Goal: Task Accomplishment & Management: Manage account settings

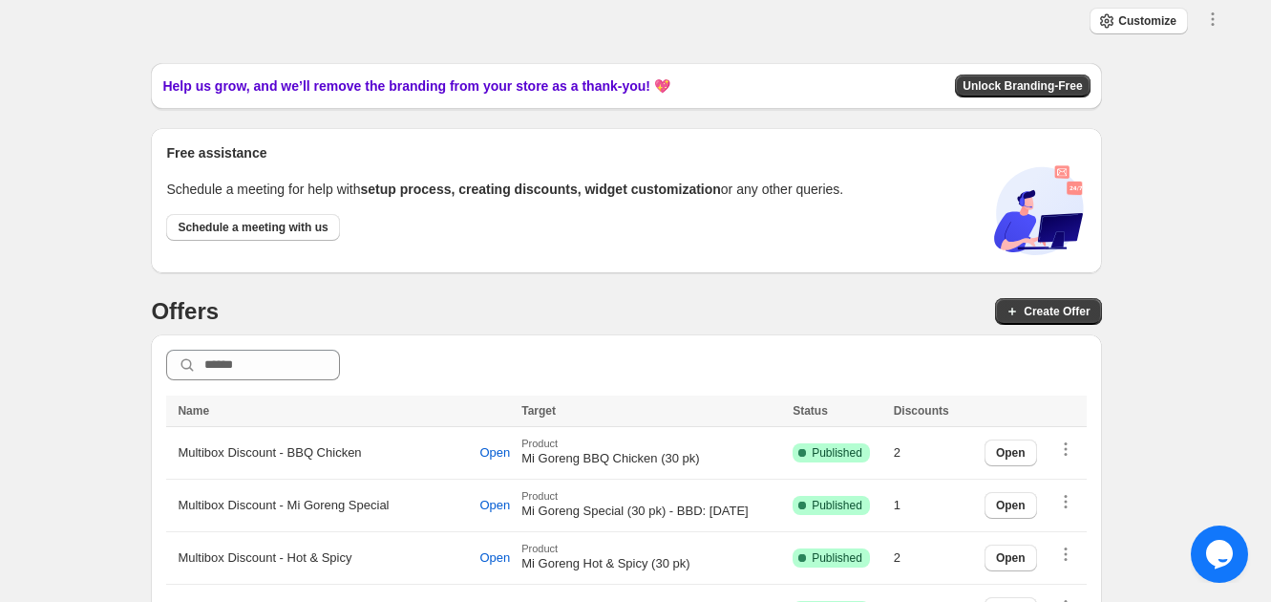
click at [97, 18] on div "Customize Save Close All discounts can be combined with: Product discounts Orde…" at bounding box center [626, 22] width 1223 height 29
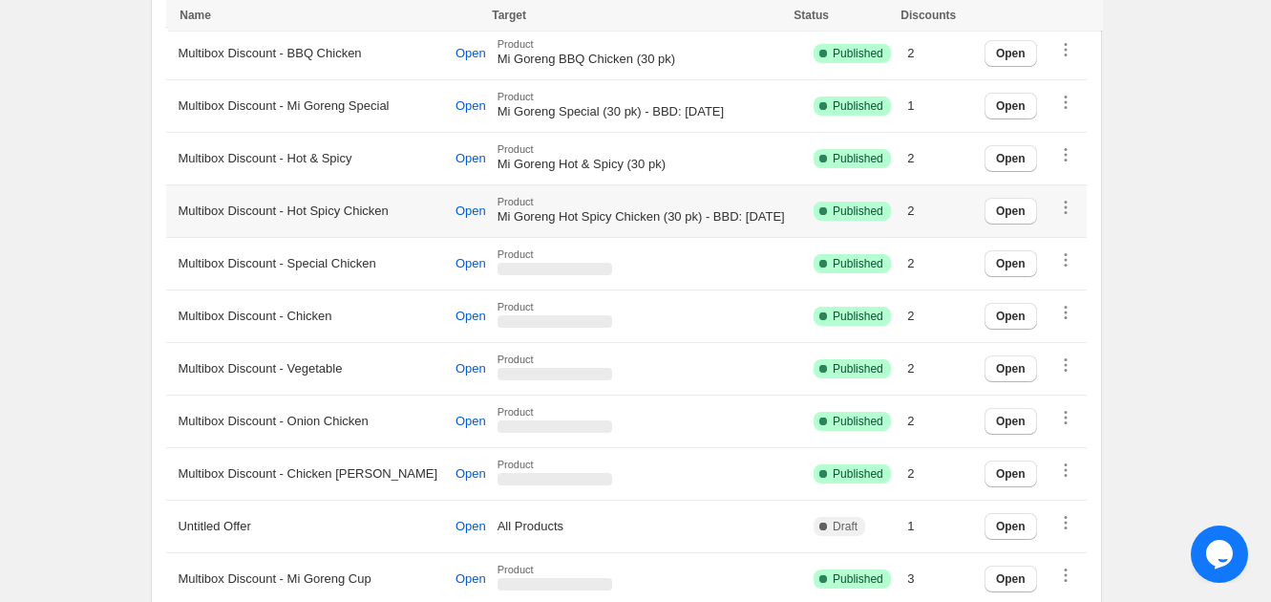
scroll to position [421, 0]
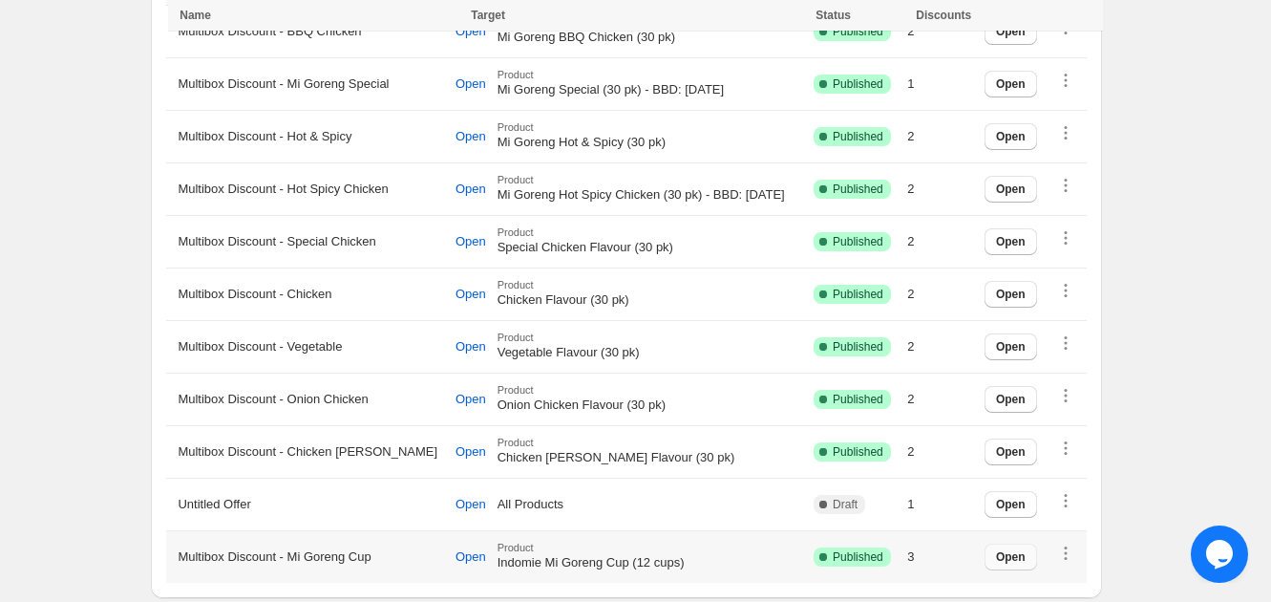
click at [1024, 554] on span "Open" at bounding box center [1011, 556] width 30 height 15
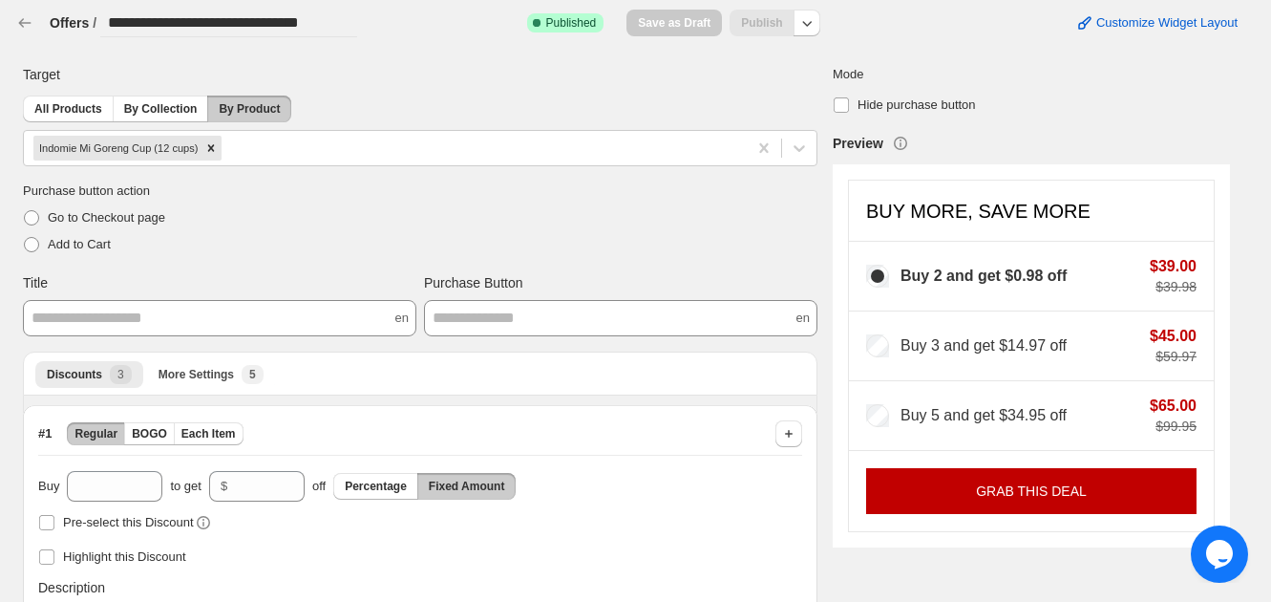
click at [12, 22] on div "**********" at bounding box center [619, 15] width 1238 height 46
click at [24, 29] on icon "button" at bounding box center [24, 22] width 19 height 19
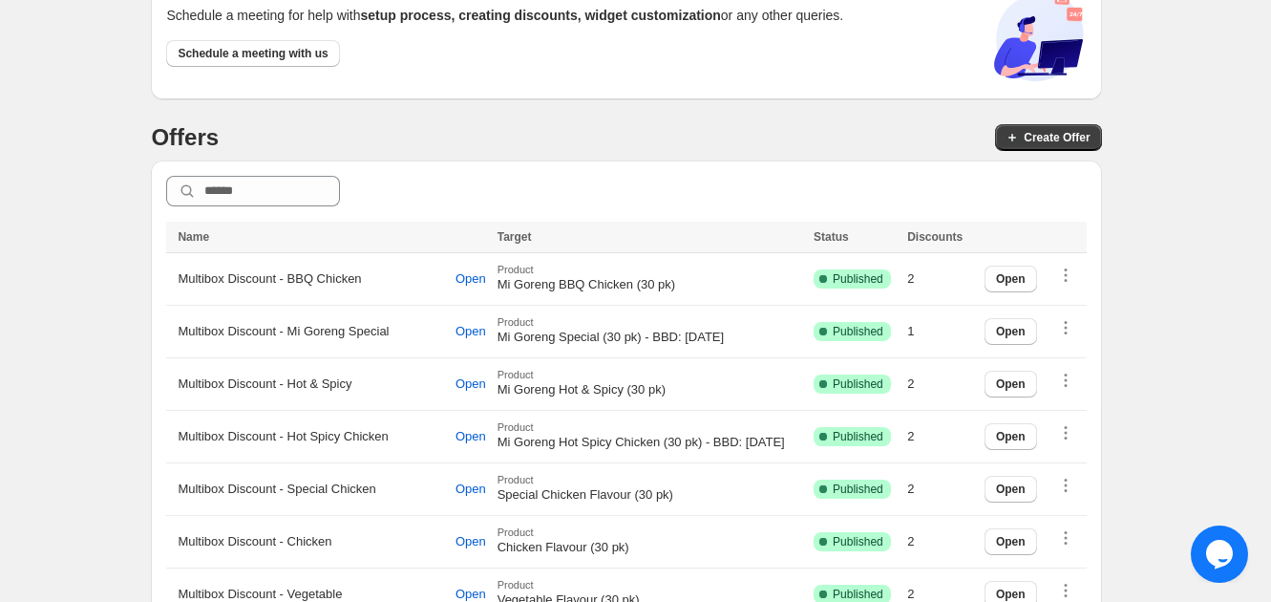
scroll to position [238, 0]
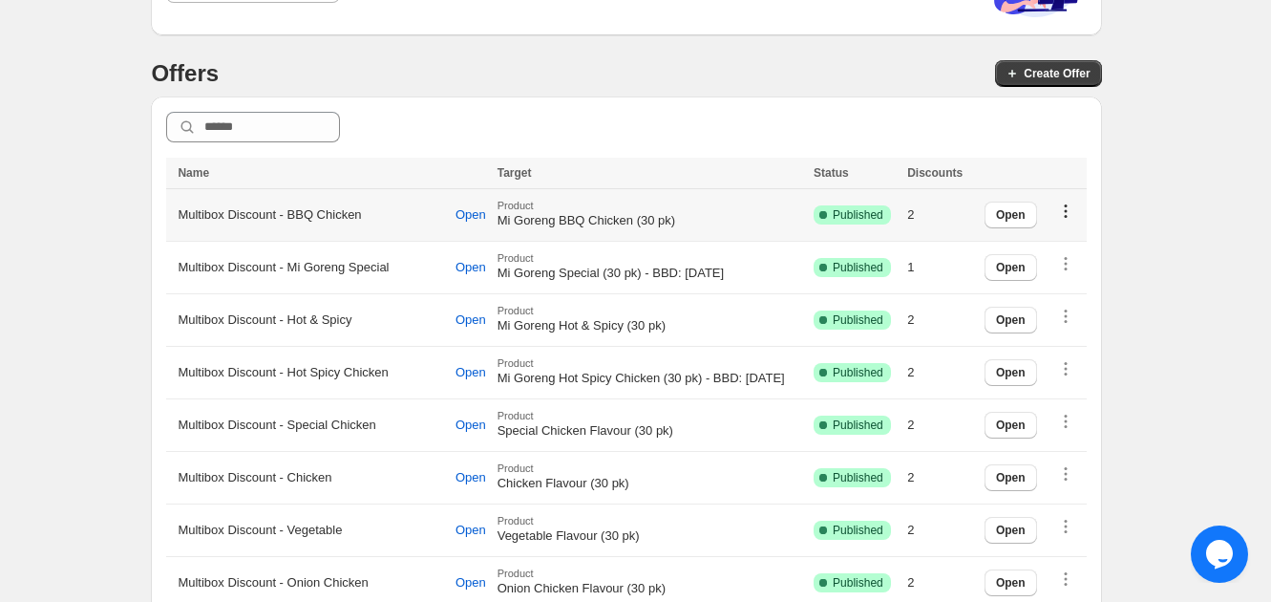
click at [1076, 213] on icon "button" at bounding box center [1065, 211] width 19 height 19
click at [1163, 149] on div "Close Help this amazing app grow 🚀! Share it with your network and let others b…" at bounding box center [626, 303] width 1207 height 956
click at [456, 220] on span "Open" at bounding box center [471, 214] width 31 height 15
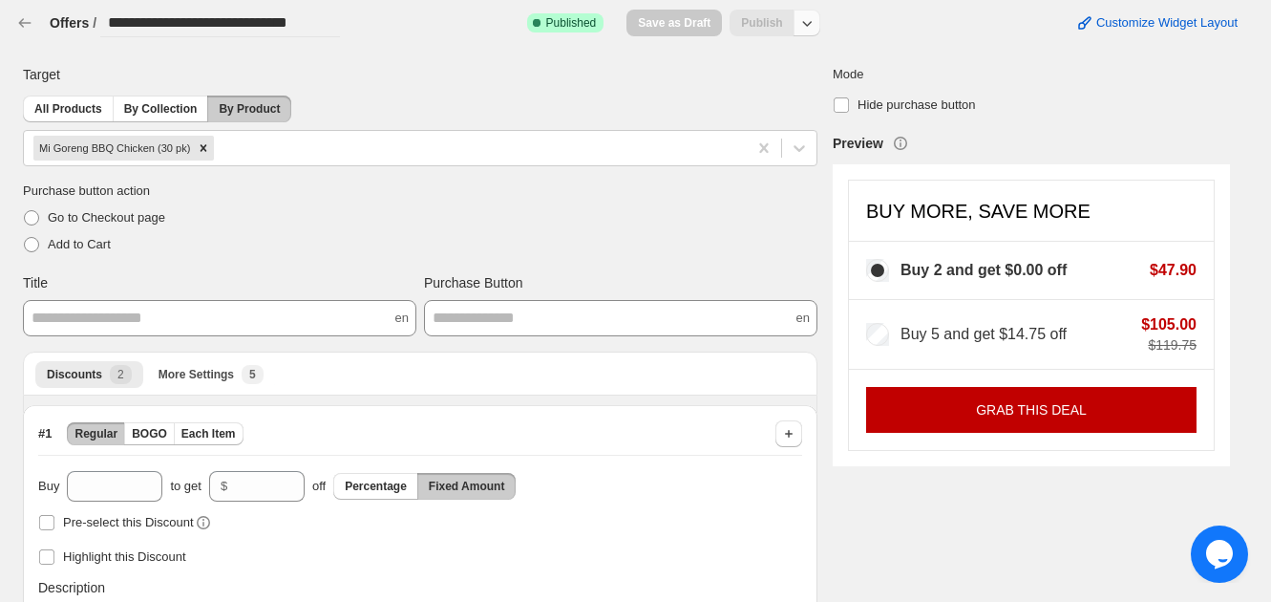
click at [811, 13] on icon "button" at bounding box center [807, 22] width 19 height 19
click at [811, 87] on button "Unpublish" at bounding box center [820, 98] width 125 height 32
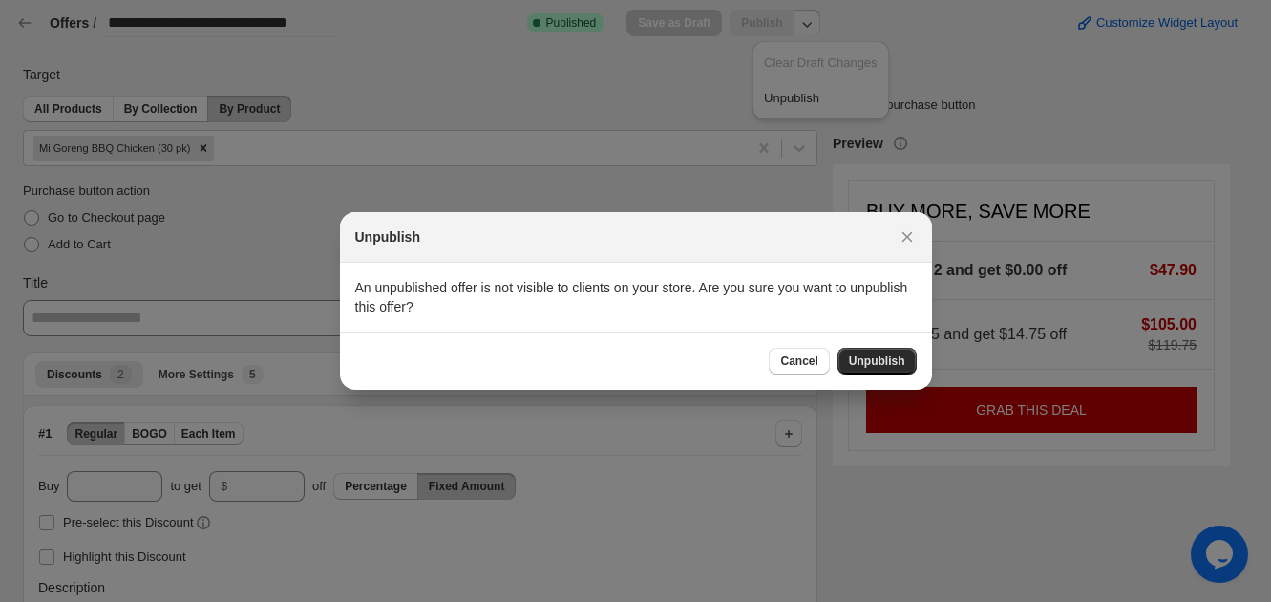
click at [861, 360] on span "Unpublish" at bounding box center [877, 360] width 56 height 15
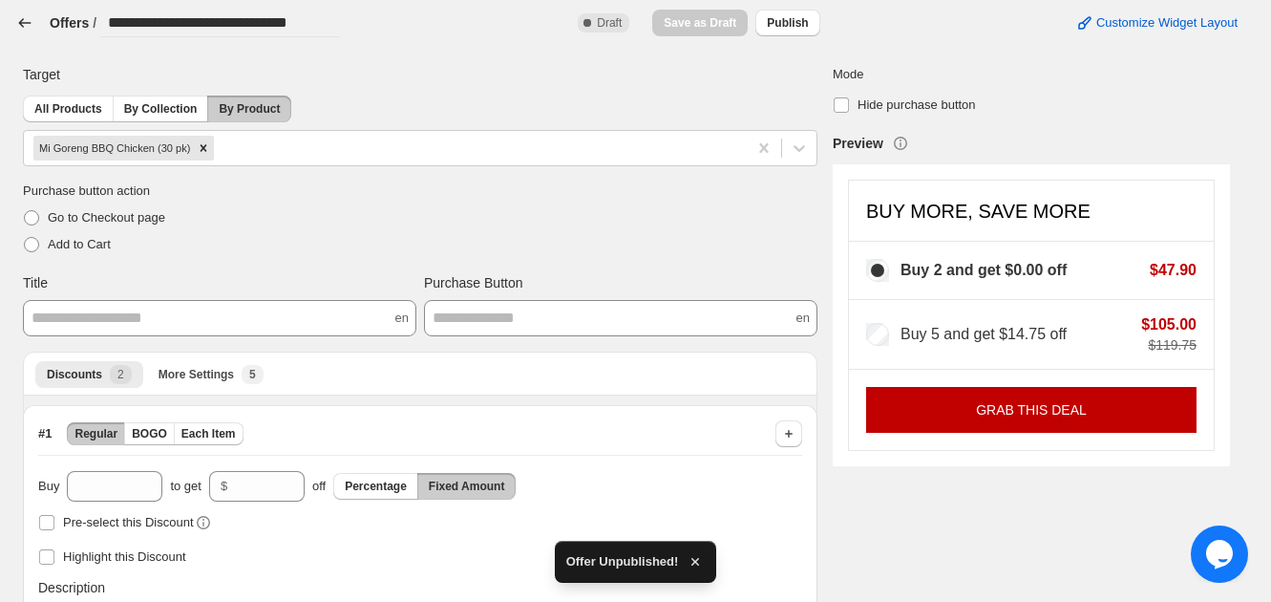
click at [24, 19] on icon "button" at bounding box center [24, 22] width 19 height 19
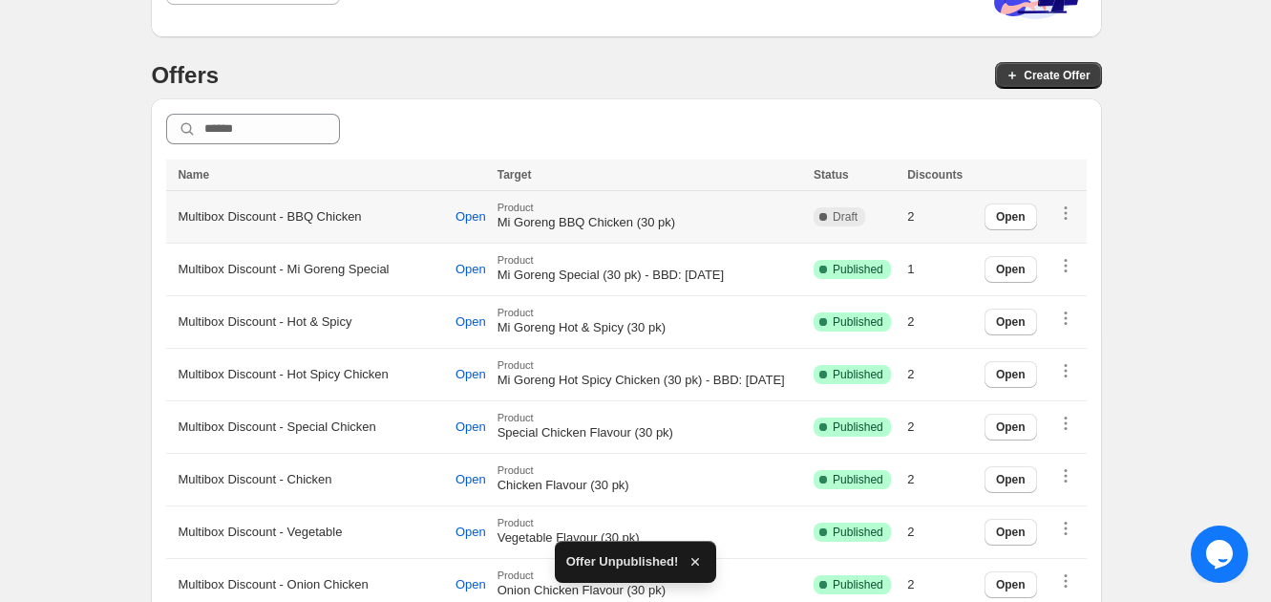
scroll to position [238, 0]
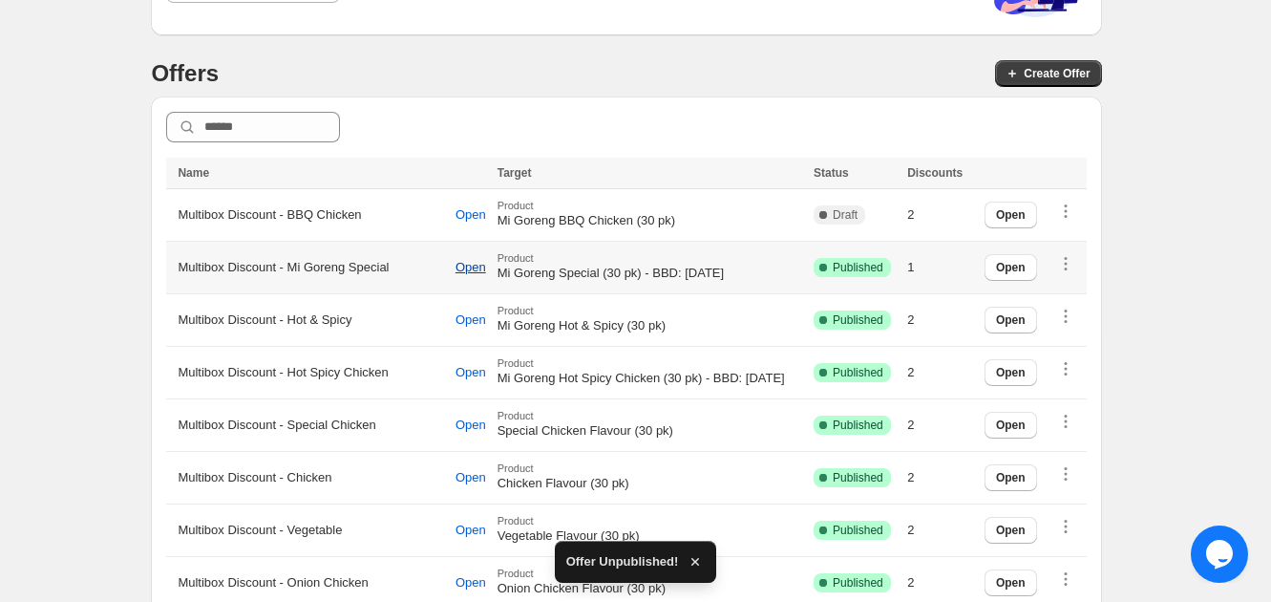
click at [456, 264] on span "Open" at bounding box center [471, 267] width 31 height 15
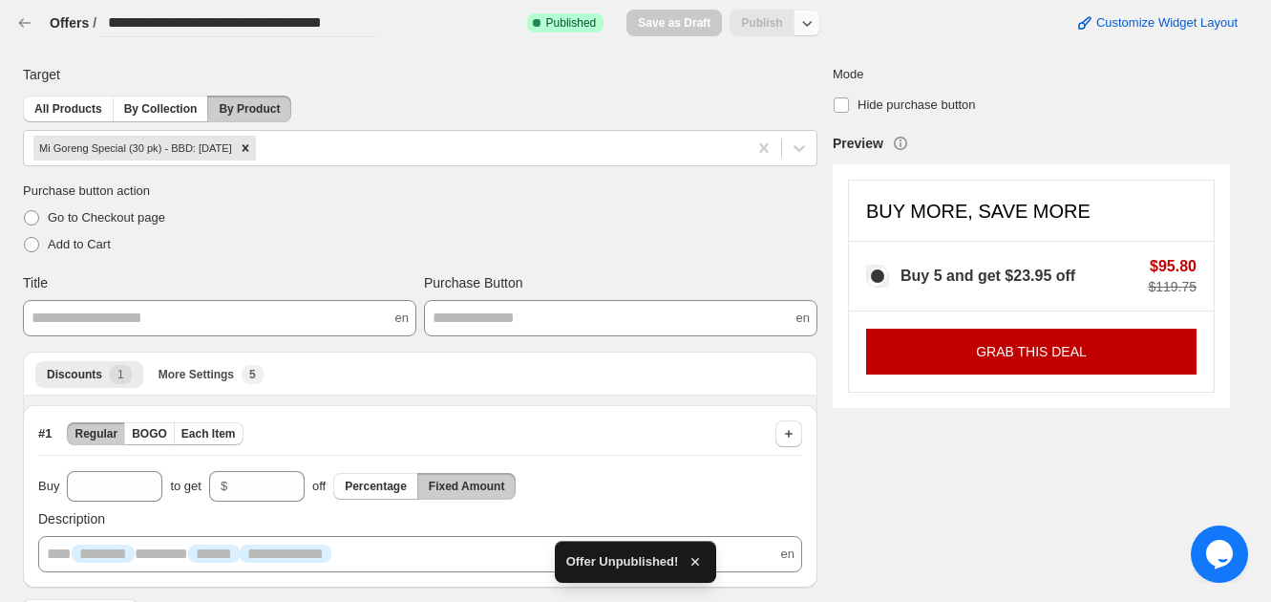
click at [815, 22] on icon "button" at bounding box center [807, 22] width 19 height 19
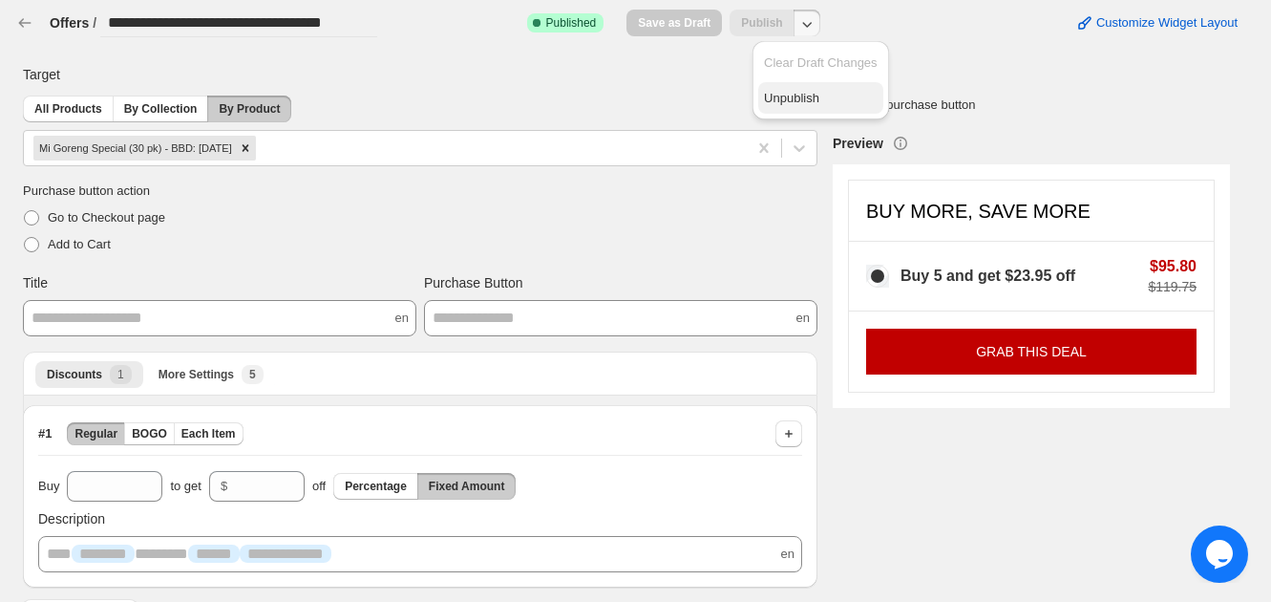
click at [803, 93] on span "Unpublish" at bounding box center [821, 98] width 114 height 19
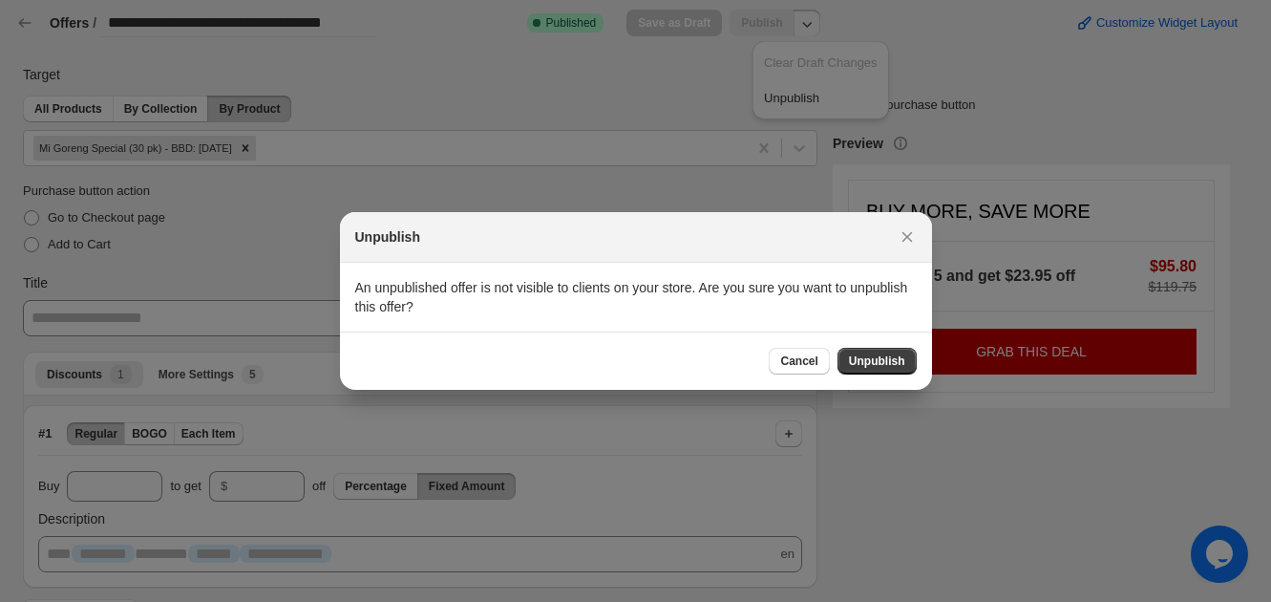
click at [906, 375] on div "Cancel Unpublish" at bounding box center [636, 360] width 592 height 58
click at [889, 357] on span "Unpublish" at bounding box center [877, 360] width 56 height 15
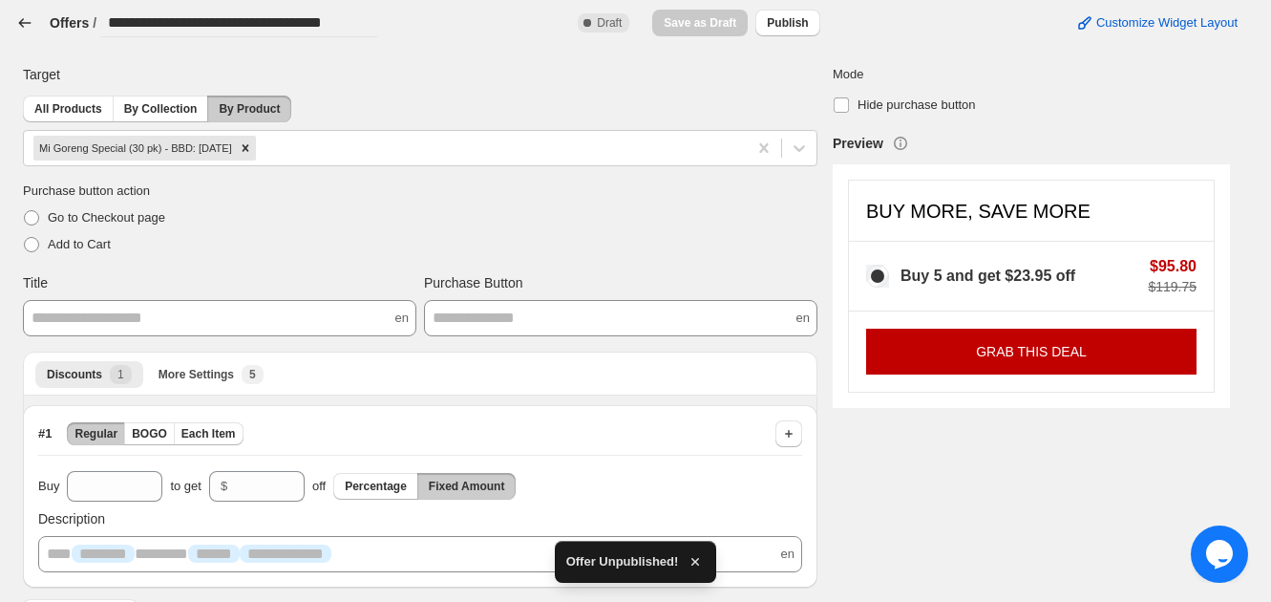
click at [29, 24] on icon "button" at bounding box center [24, 22] width 19 height 19
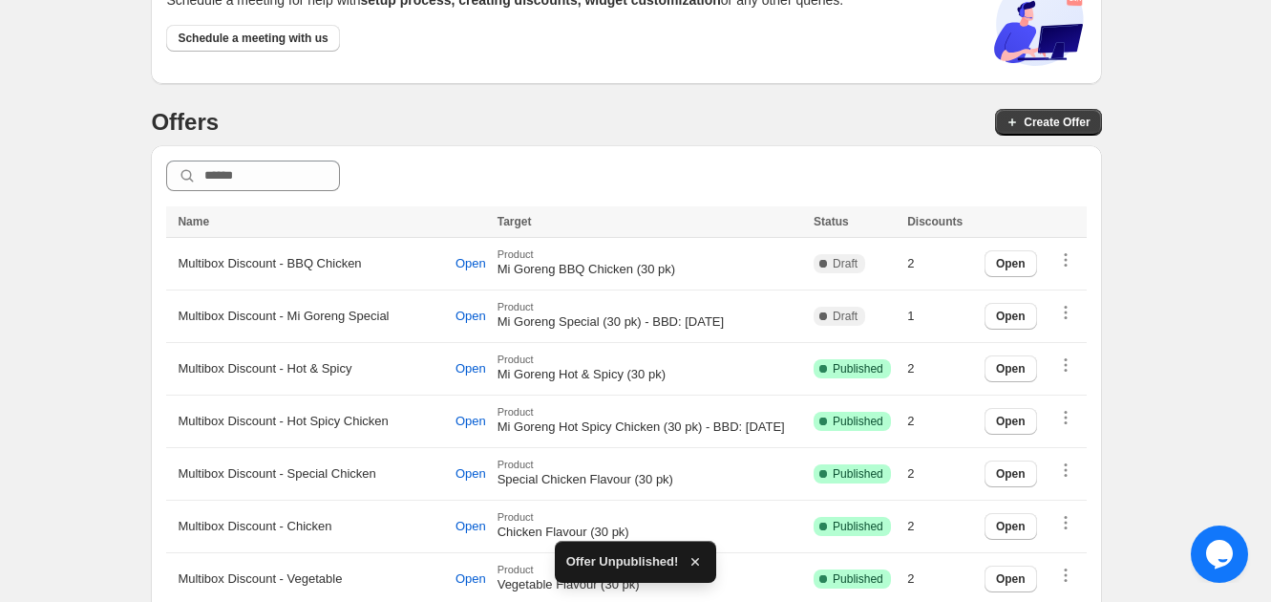
scroll to position [238, 0]
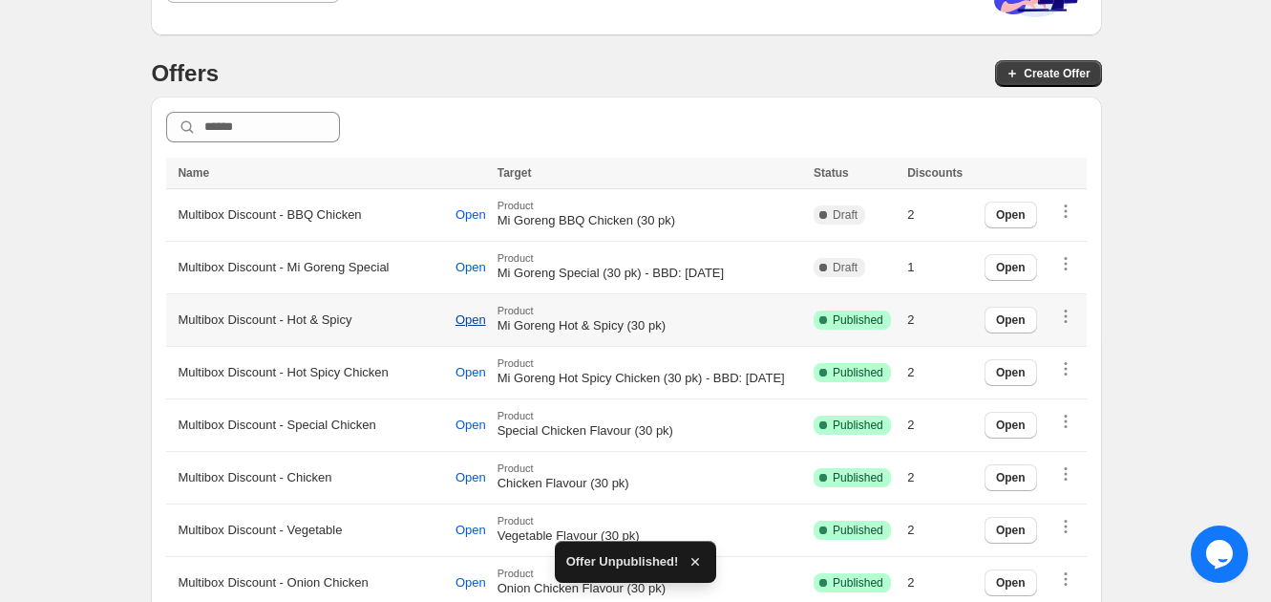
click at [456, 320] on span "Open" at bounding box center [471, 319] width 31 height 15
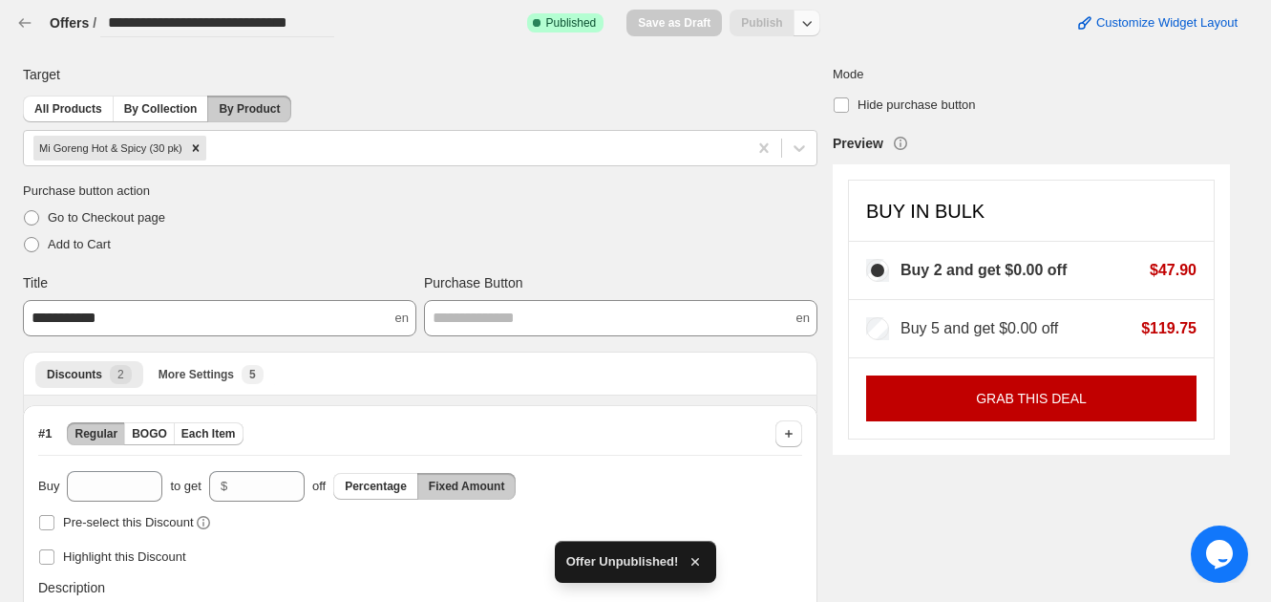
click at [820, 22] on button "button" at bounding box center [807, 23] width 27 height 27
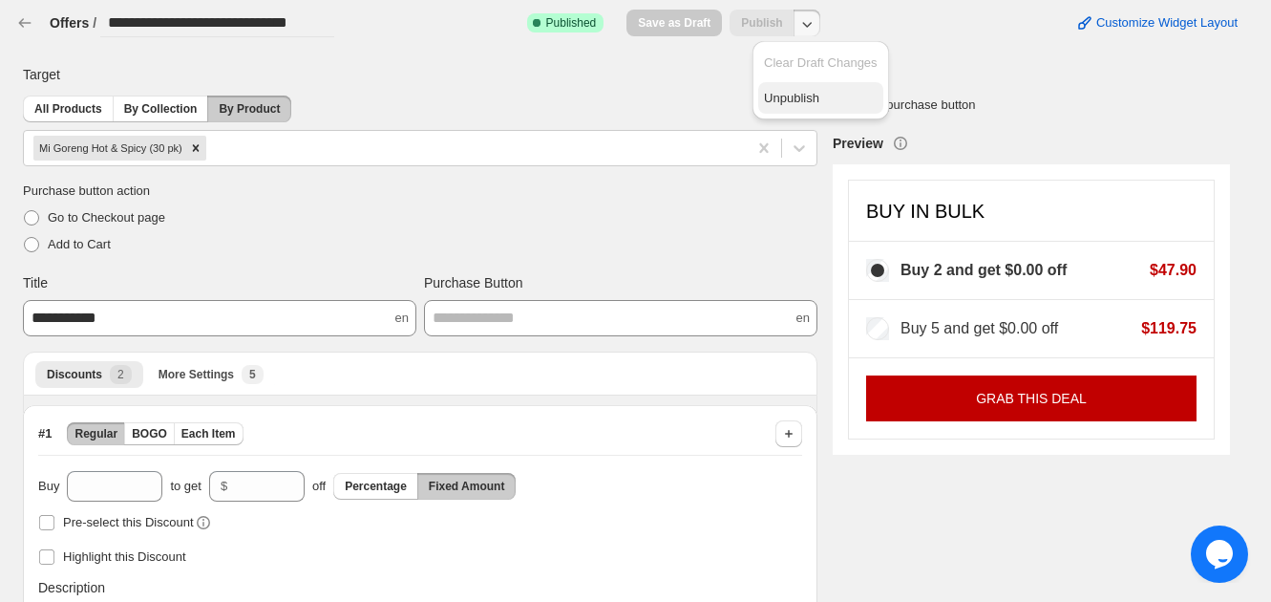
click at [802, 107] on span "Unpublish" at bounding box center [821, 98] width 114 height 19
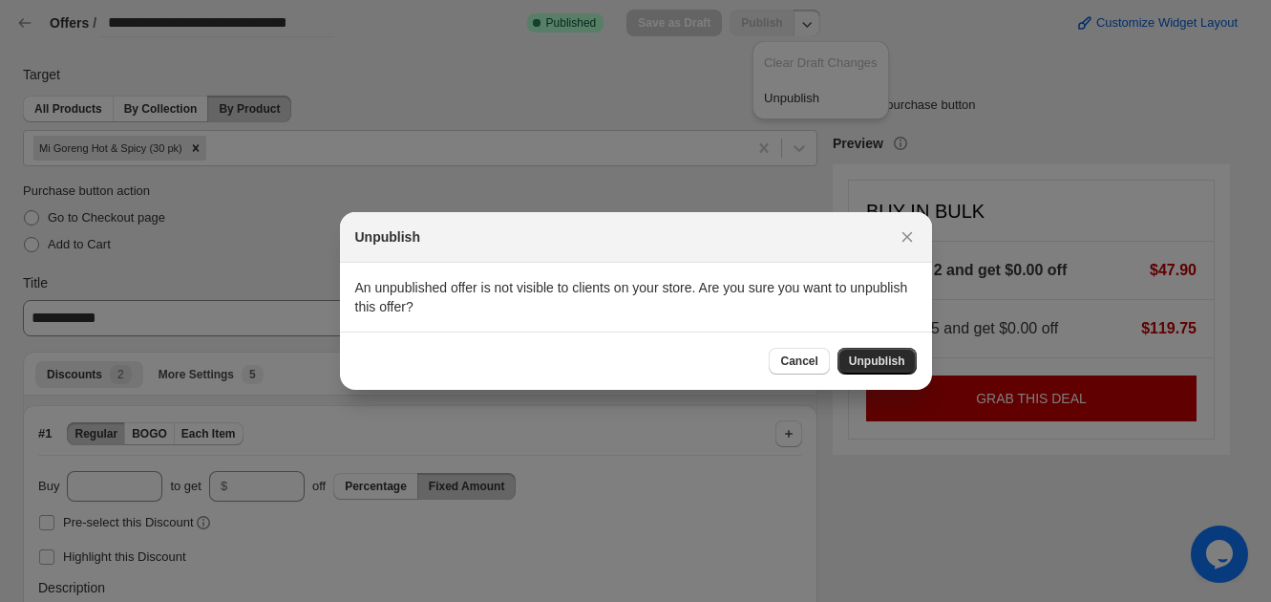
click at [875, 361] on span "Unpublish" at bounding box center [877, 360] width 56 height 15
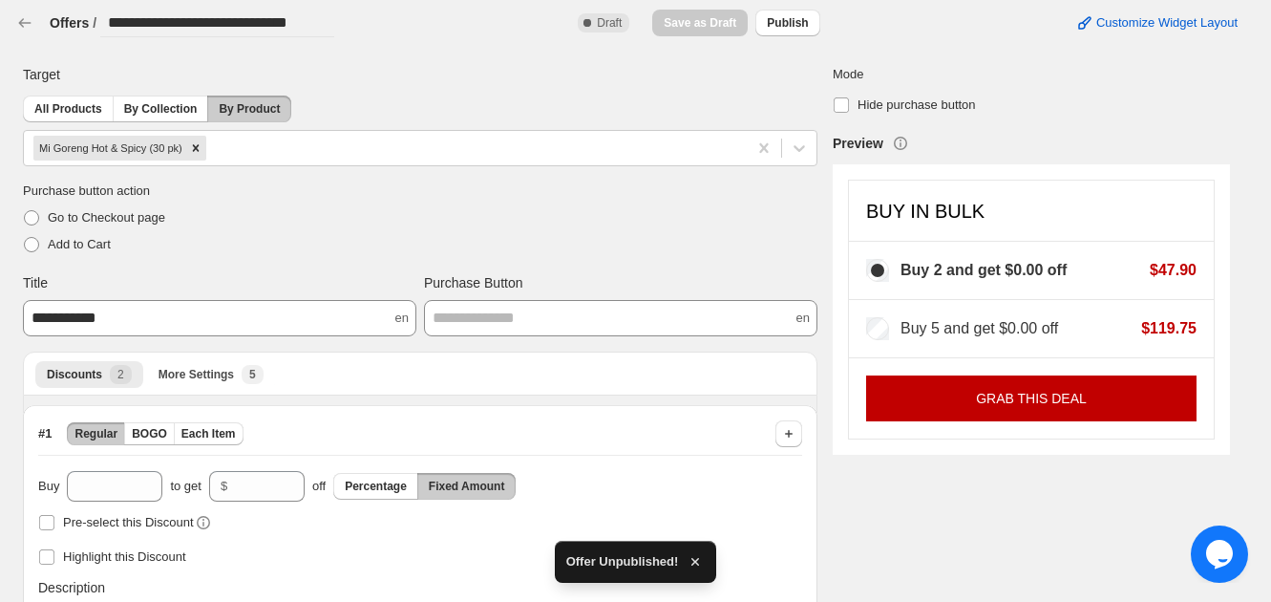
click at [13, 27] on div "**********" at bounding box center [619, 15] width 1238 height 46
click at [28, 31] on icon "button" at bounding box center [24, 22] width 19 height 19
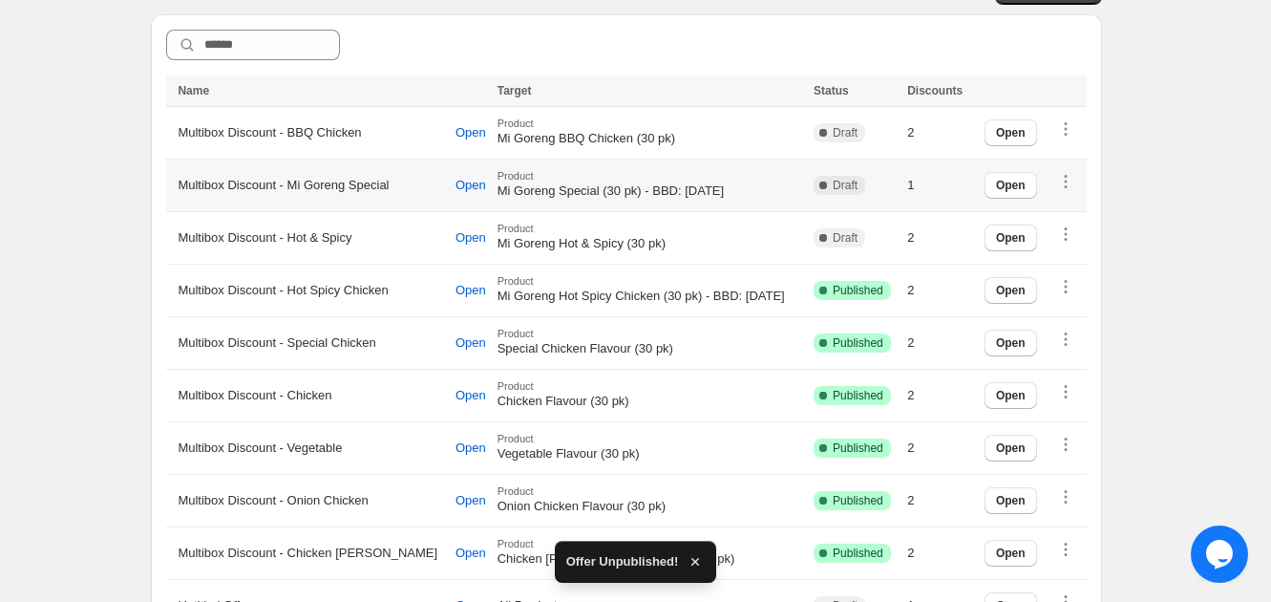
scroll to position [358, 0]
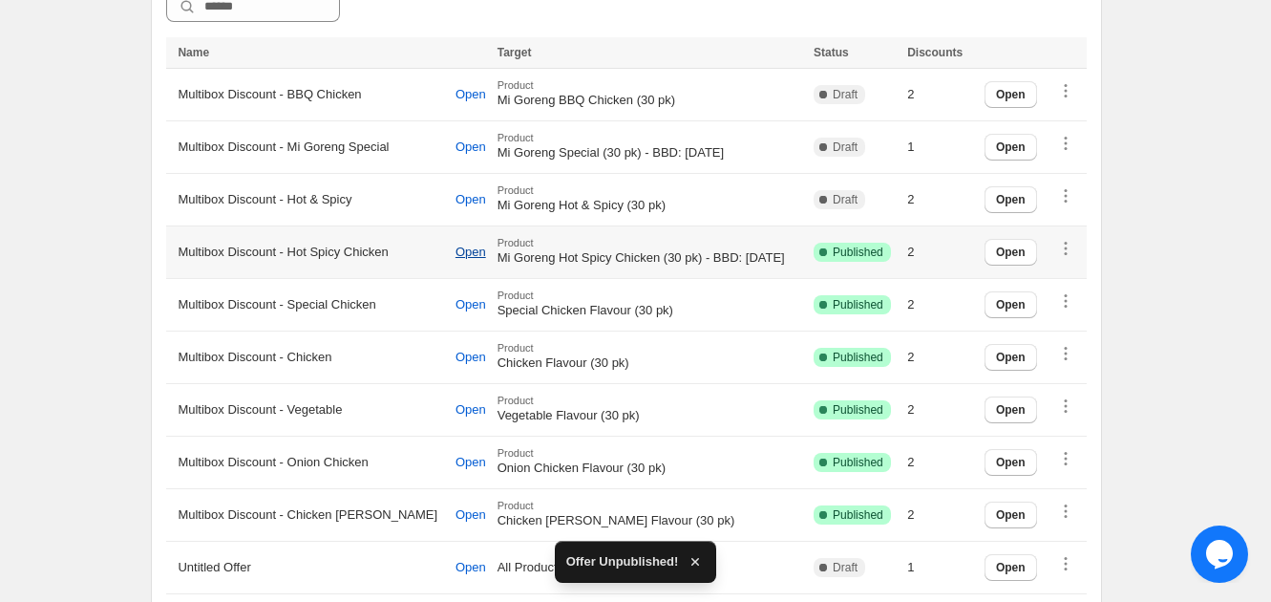
click at [456, 248] on span "Open" at bounding box center [471, 252] width 31 height 15
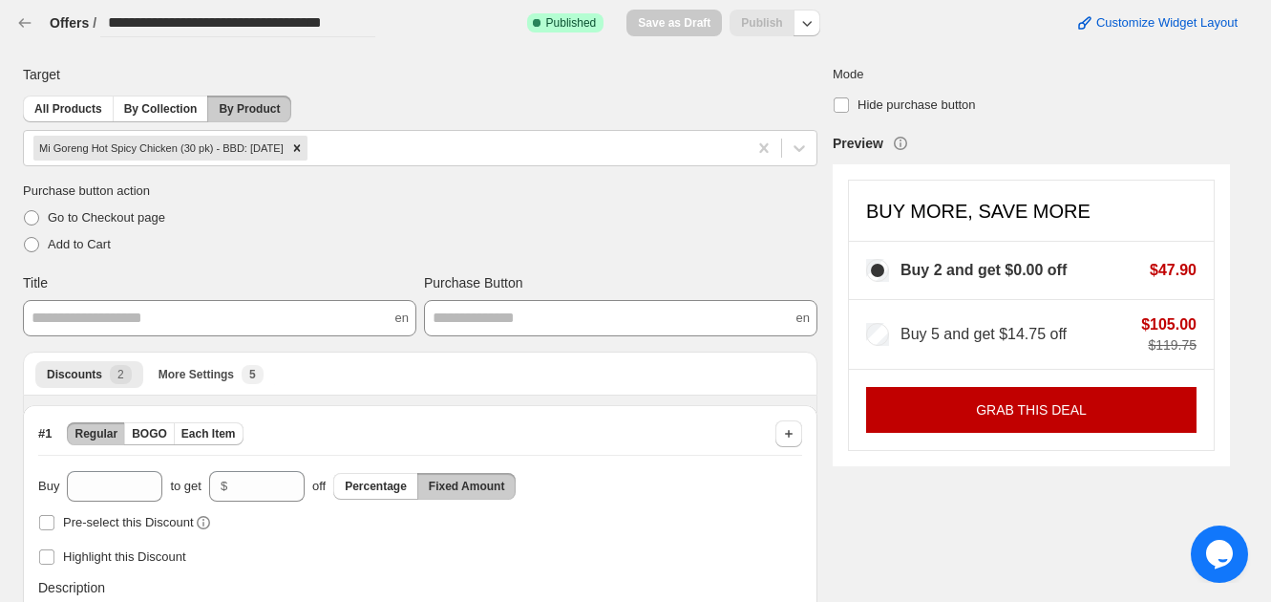
click at [794, 18] on span "Publish" at bounding box center [762, 22] width 64 height 14
click at [817, 22] on icon "button" at bounding box center [807, 22] width 19 height 19
click at [817, 108] on button "Unpublish" at bounding box center [820, 98] width 125 height 32
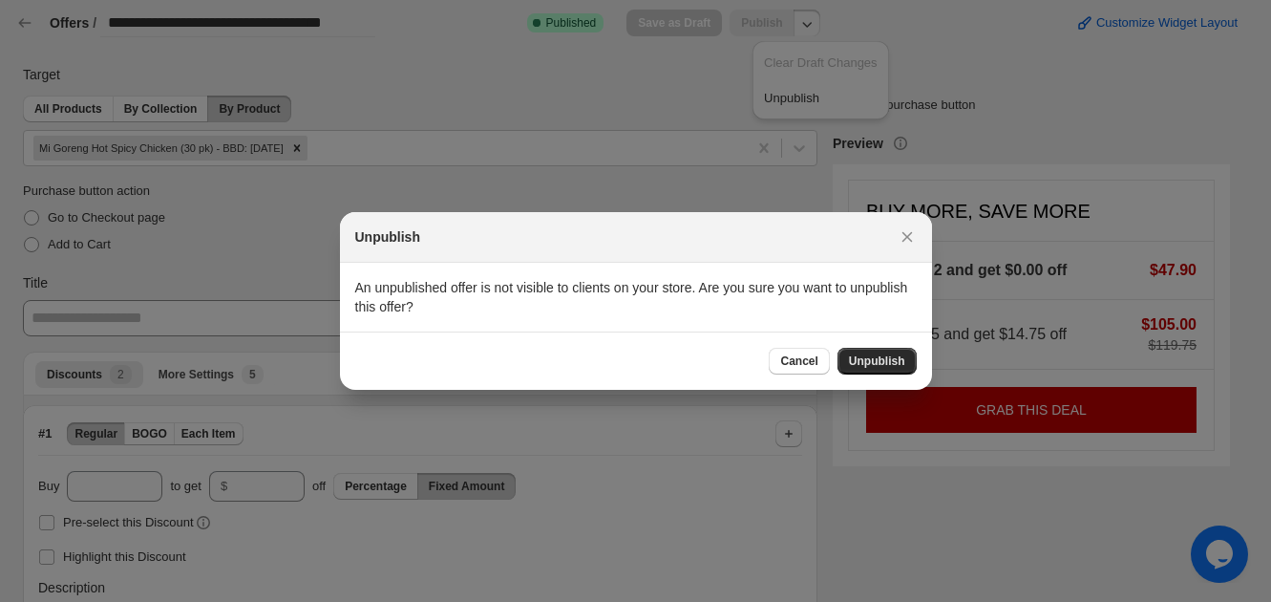
click at [889, 358] on span "Unpublish" at bounding box center [877, 360] width 56 height 15
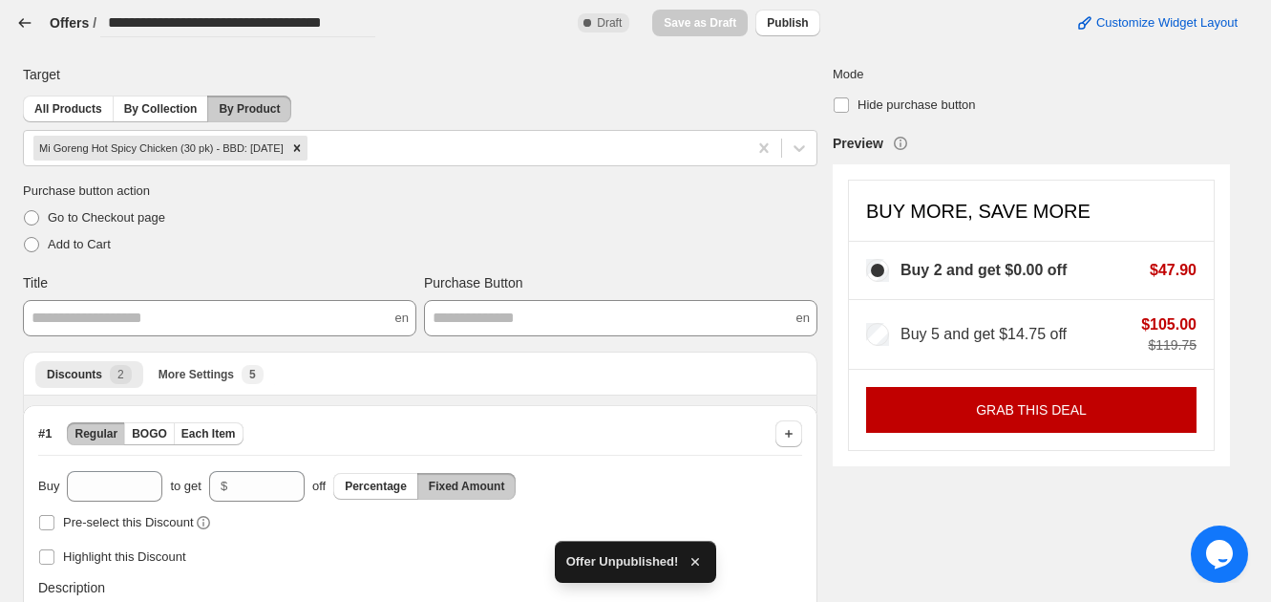
click at [27, 26] on icon "button" at bounding box center [24, 22] width 19 height 19
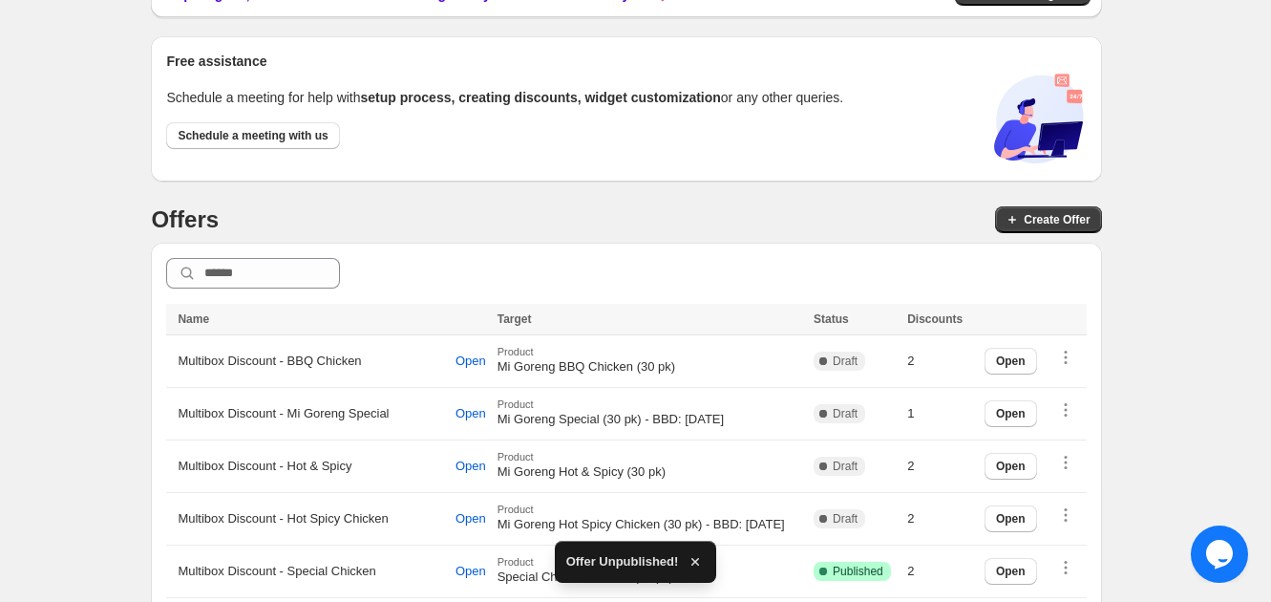
scroll to position [358, 0]
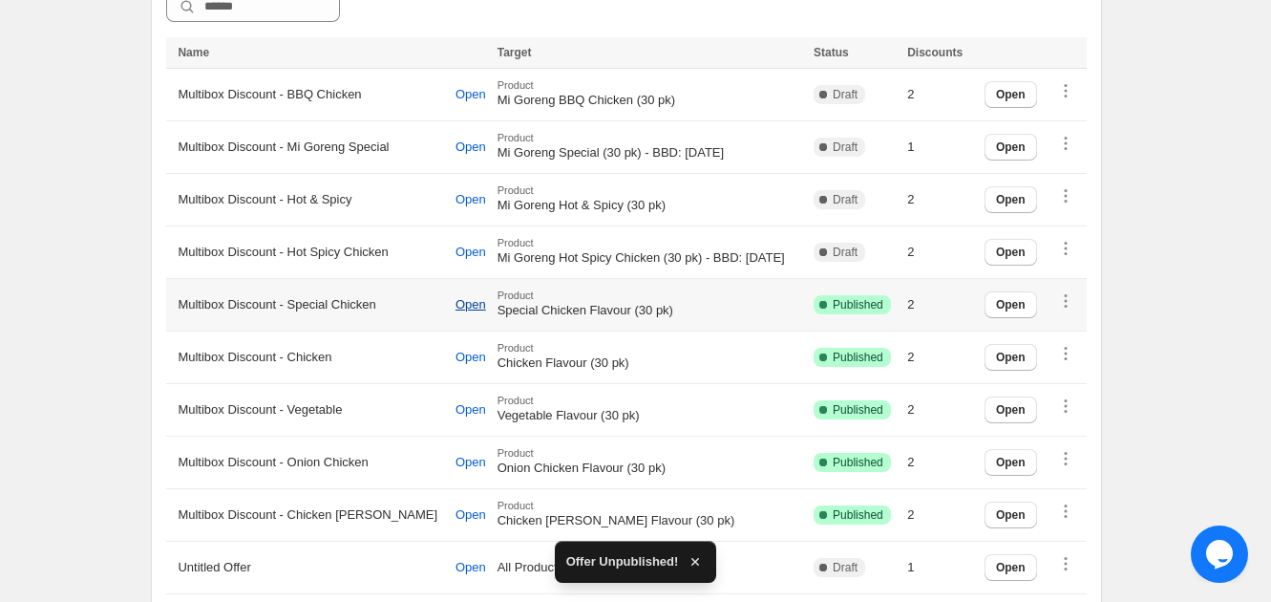
click at [444, 301] on button "Open" at bounding box center [470, 304] width 53 height 32
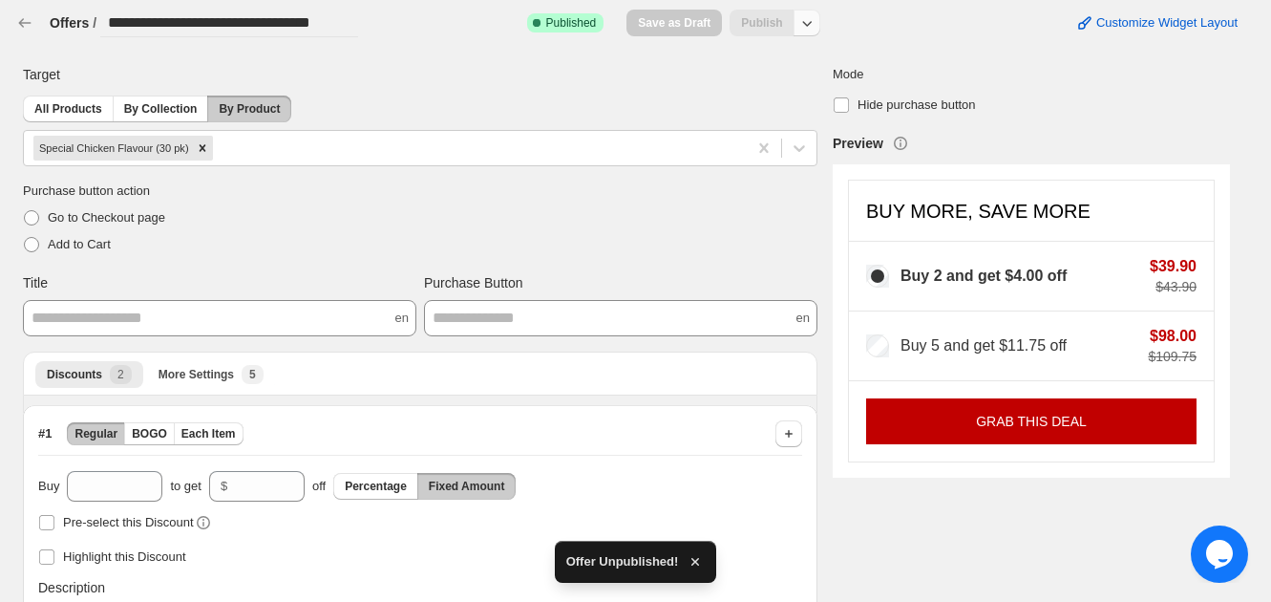
click at [815, 19] on icon "button" at bounding box center [807, 22] width 19 height 19
click at [800, 101] on span "Unpublish" at bounding box center [821, 98] width 114 height 19
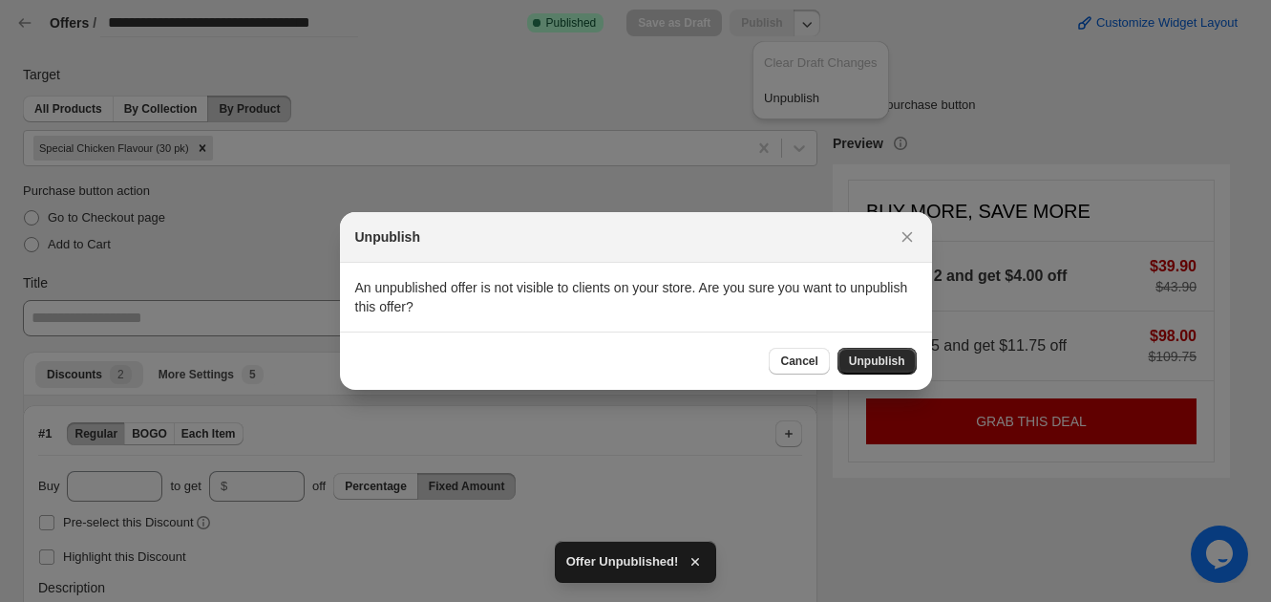
click at [859, 364] on span "Unpublish" at bounding box center [877, 360] width 56 height 15
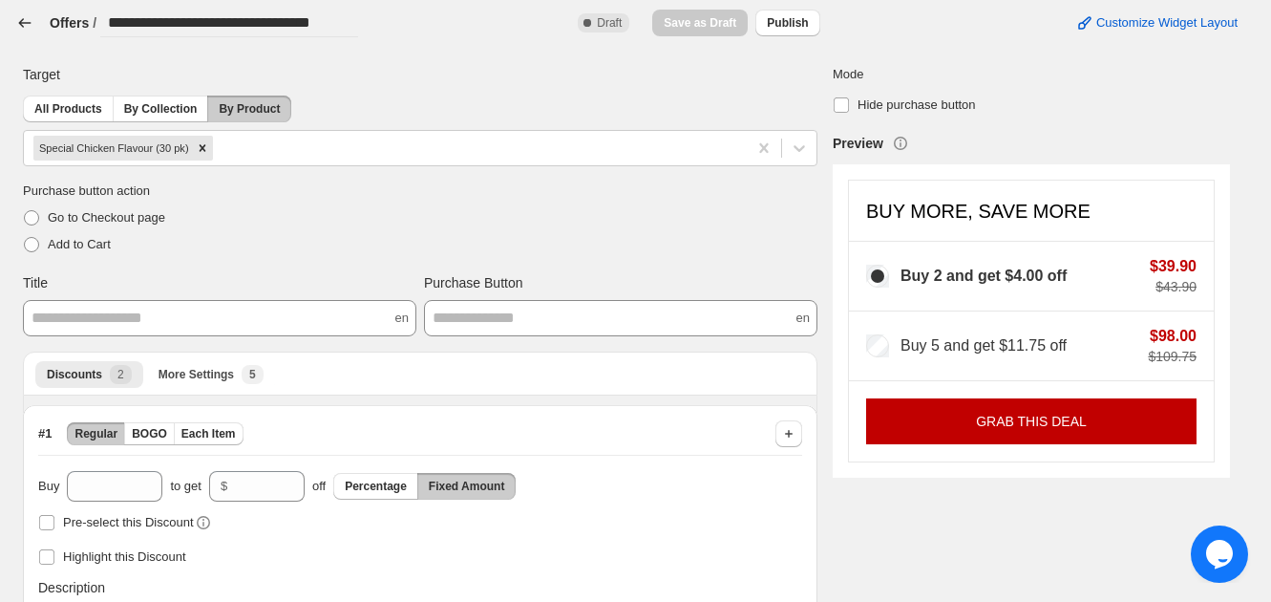
click at [32, 17] on icon "button" at bounding box center [24, 22] width 19 height 19
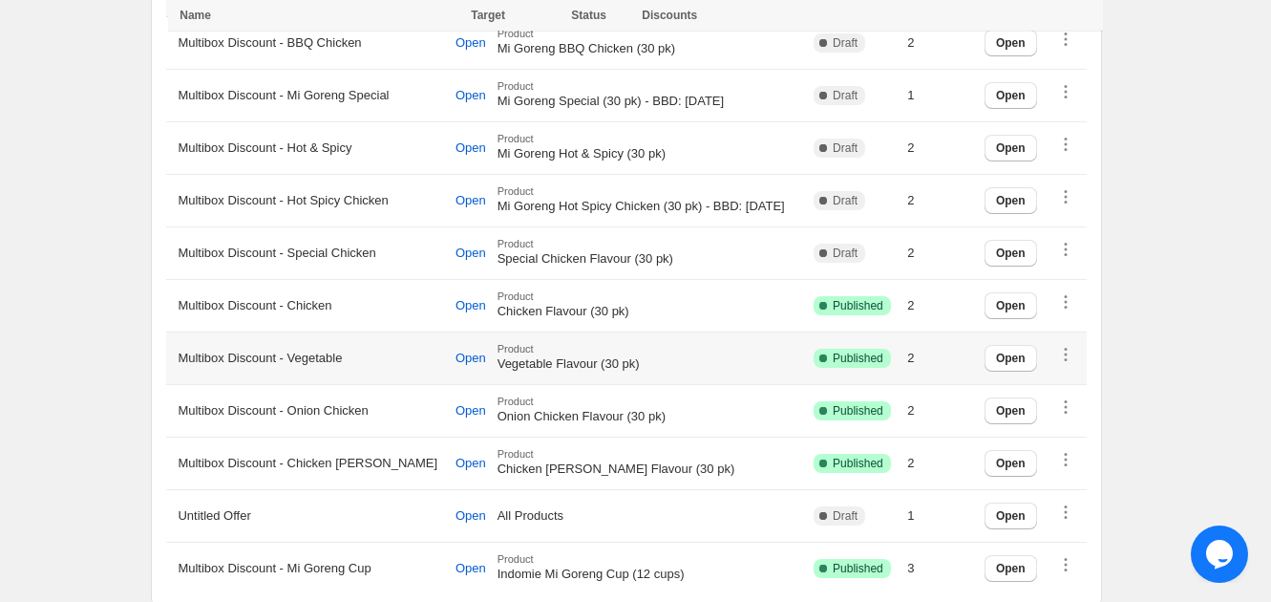
scroll to position [421, 0]
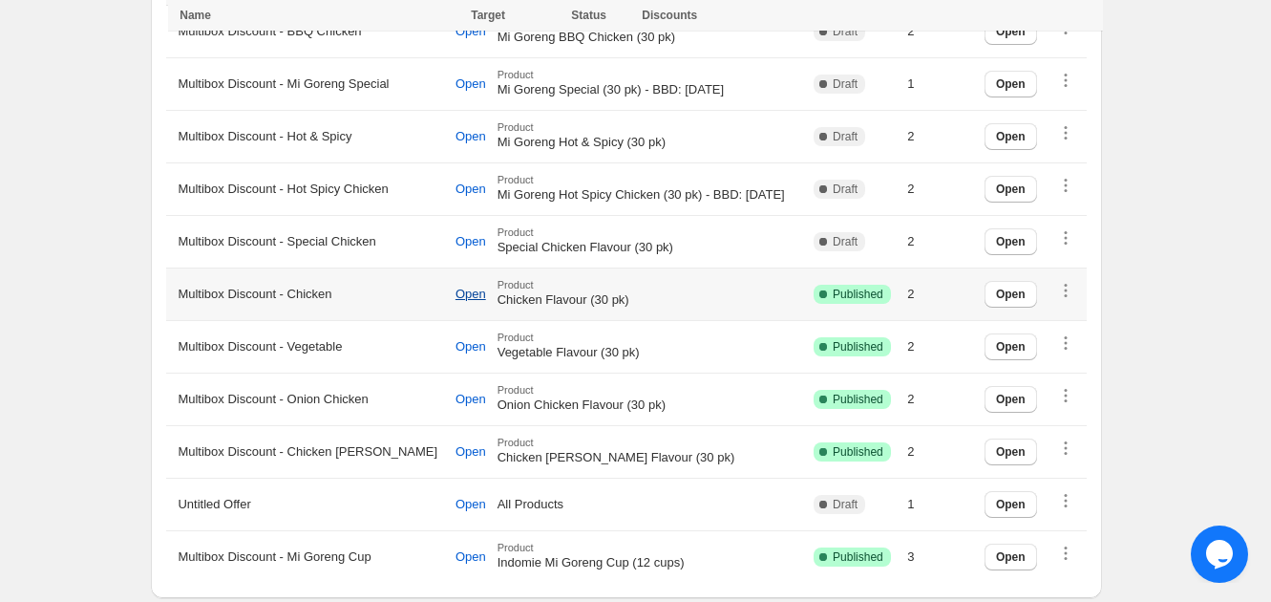
click at [456, 296] on span "Open" at bounding box center [471, 294] width 31 height 15
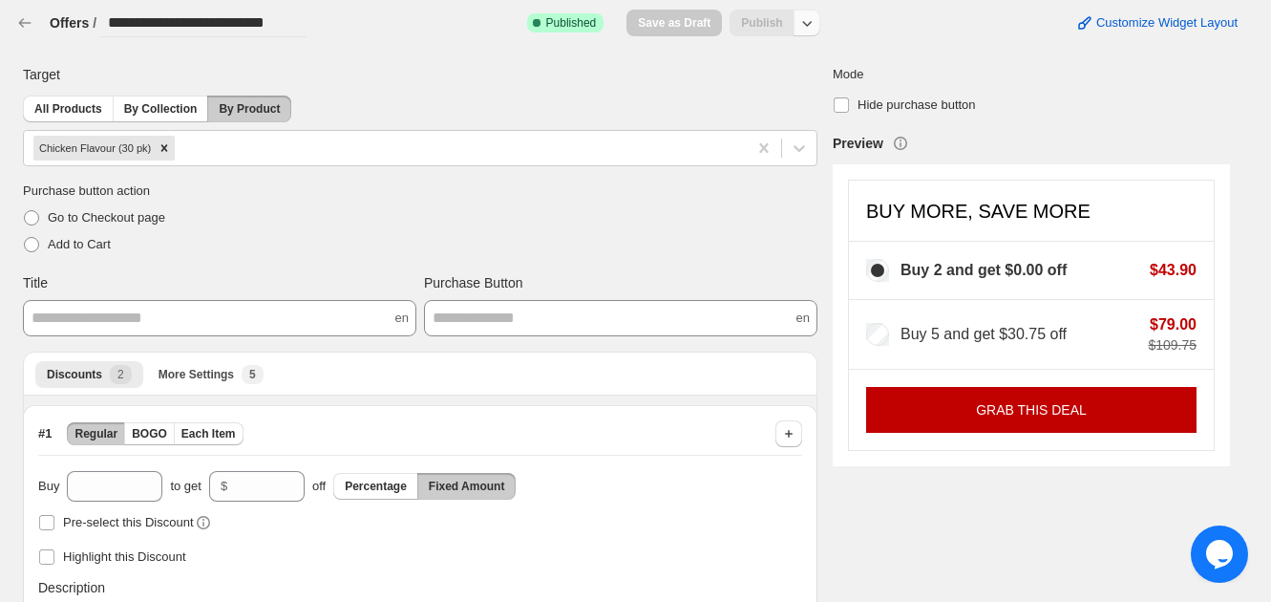
click at [820, 33] on button "button" at bounding box center [807, 23] width 27 height 27
click at [820, 95] on span "Unpublish" at bounding box center [821, 98] width 114 height 19
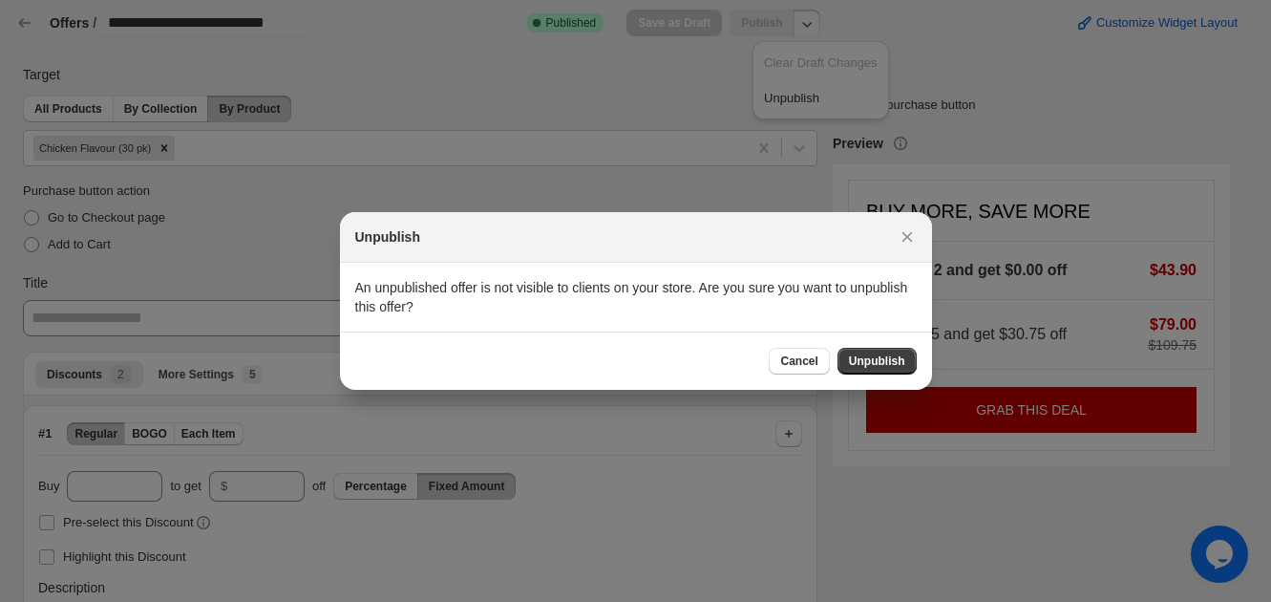
click at [884, 343] on div "Cancel Unpublish" at bounding box center [636, 360] width 592 height 58
click at [883, 354] on span "Unpublish" at bounding box center [877, 360] width 56 height 15
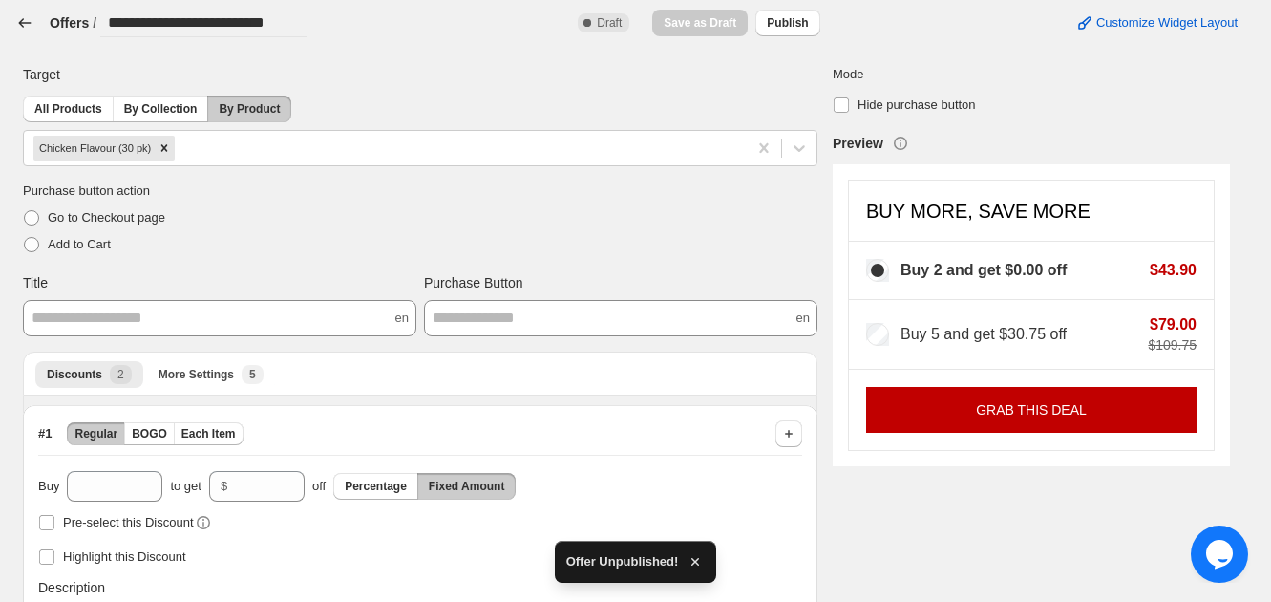
click at [33, 27] on icon "button" at bounding box center [24, 22] width 19 height 19
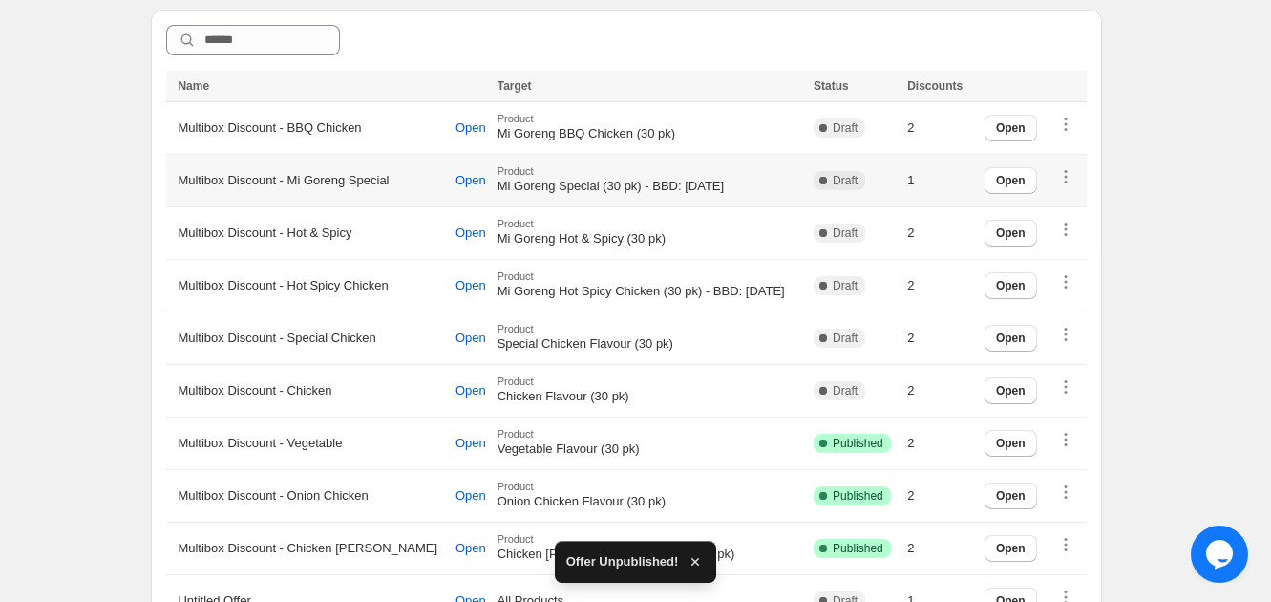
scroll to position [421, 0]
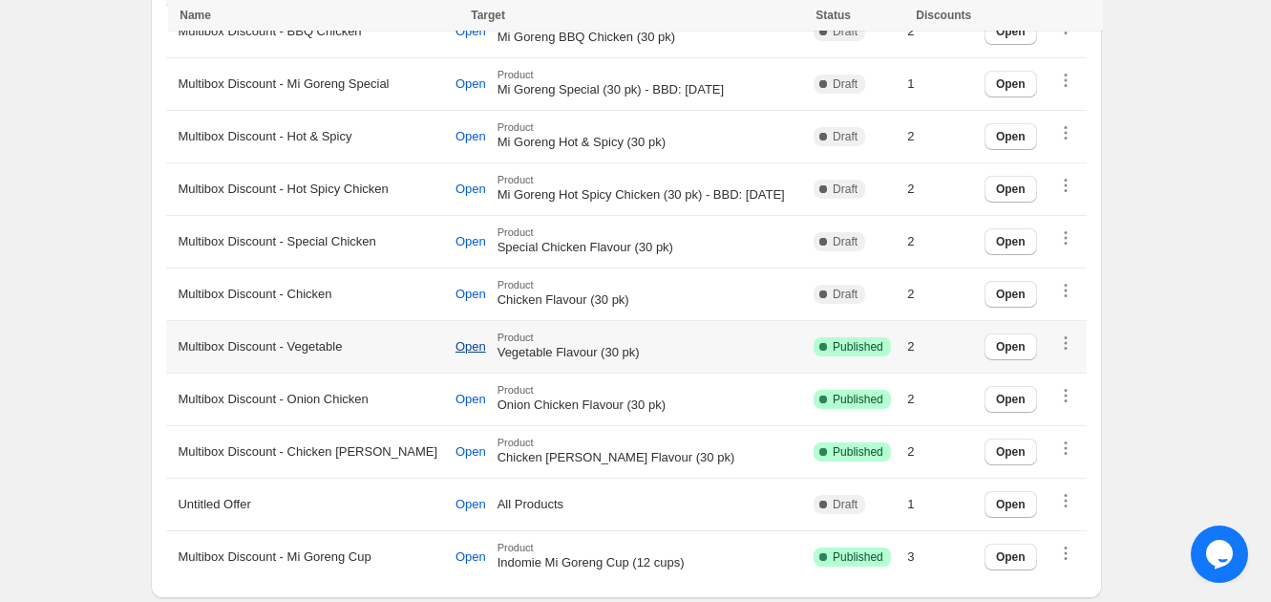
click at [456, 345] on span "Open" at bounding box center [471, 346] width 31 height 15
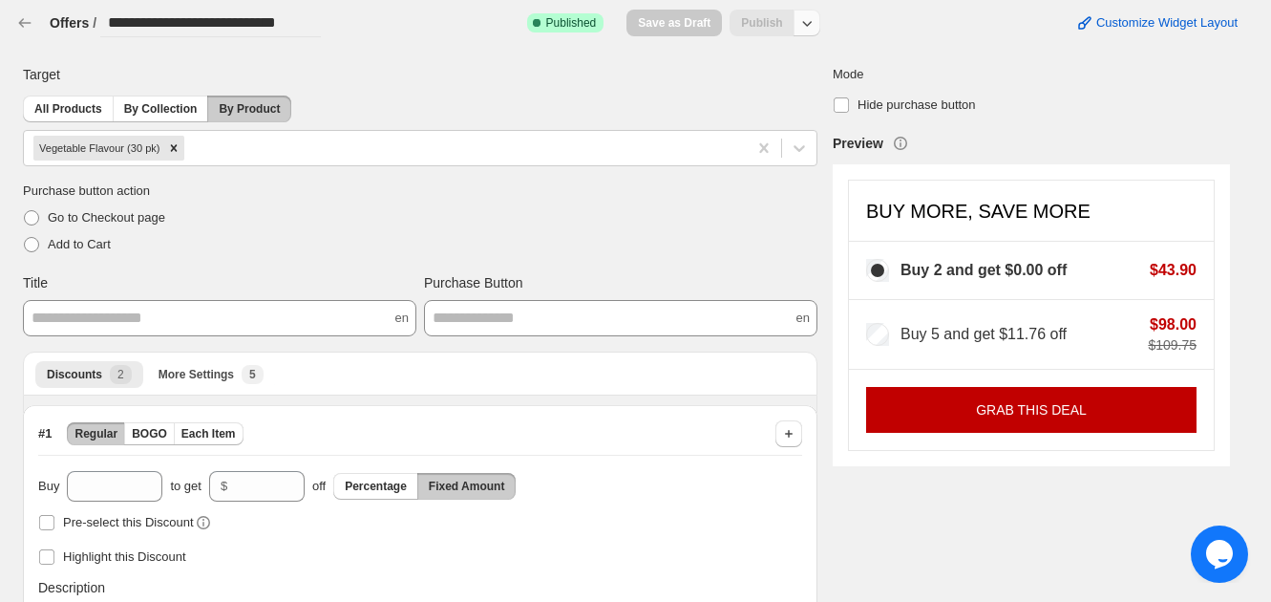
click at [810, 17] on icon "button" at bounding box center [807, 22] width 19 height 19
click at [810, 96] on span "Unpublish" at bounding box center [821, 98] width 114 height 19
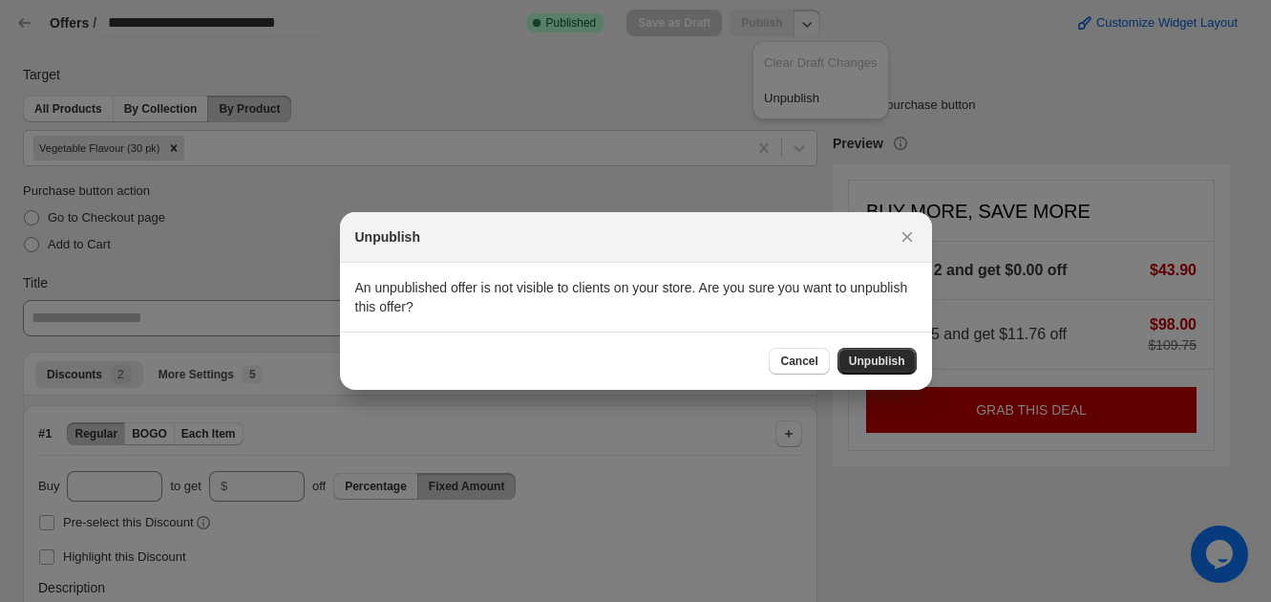
click at [852, 356] on span "Unpublish" at bounding box center [877, 360] width 56 height 15
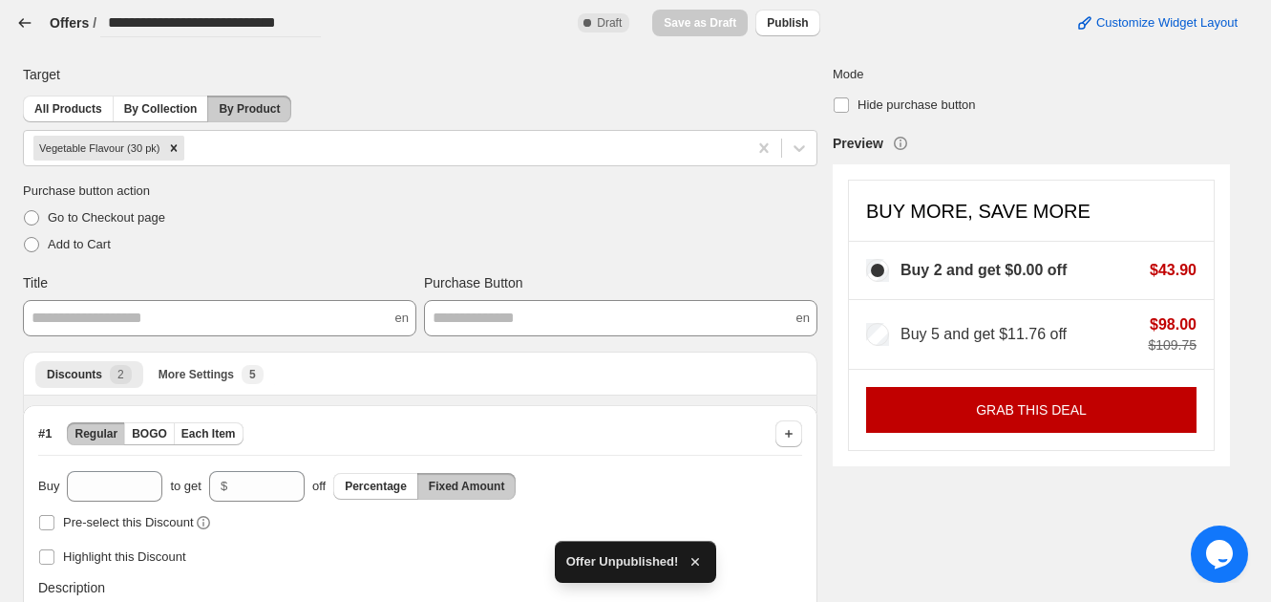
click at [18, 22] on icon "button" at bounding box center [24, 22] width 19 height 19
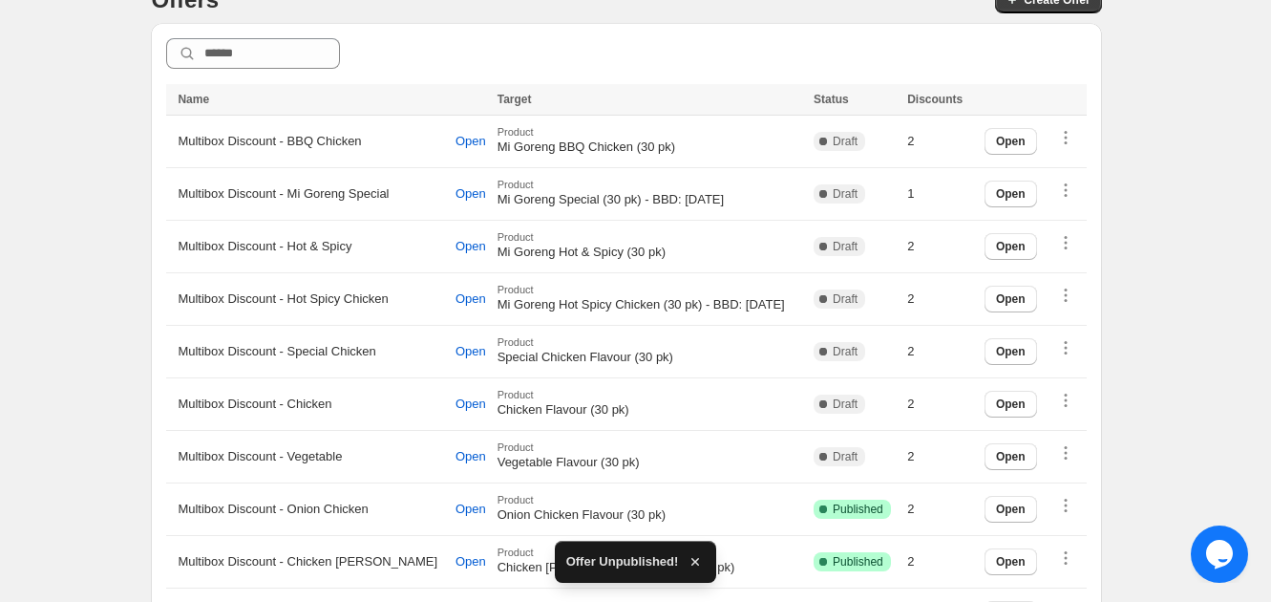
scroll to position [421, 0]
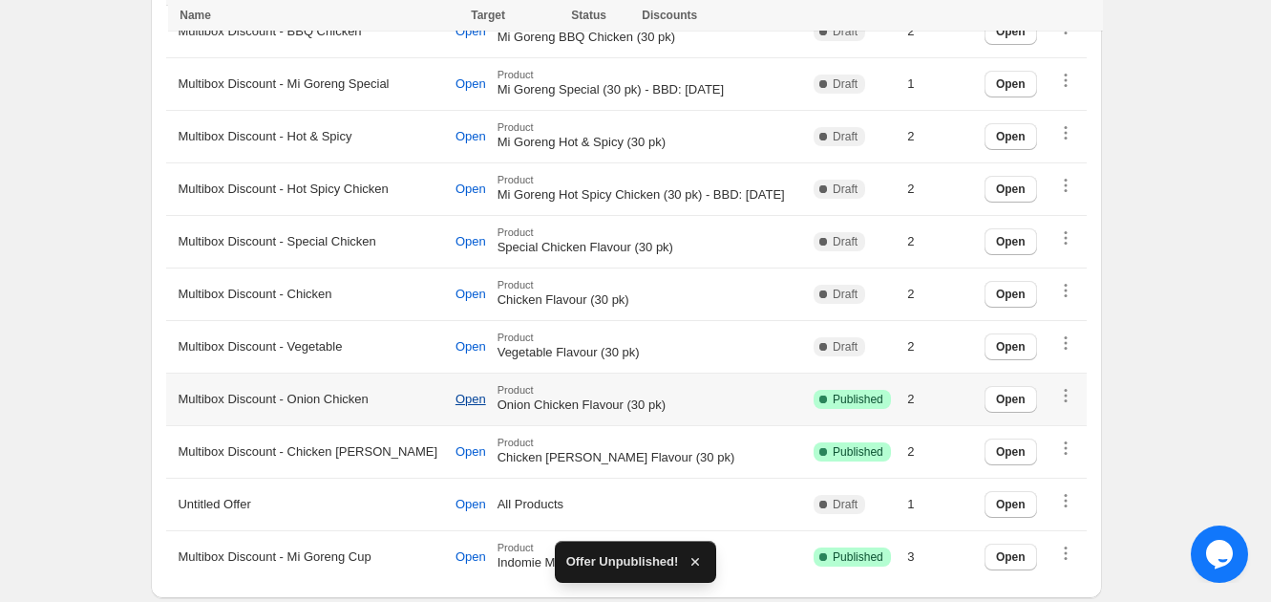
click at [456, 399] on span "Open" at bounding box center [471, 399] width 31 height 15
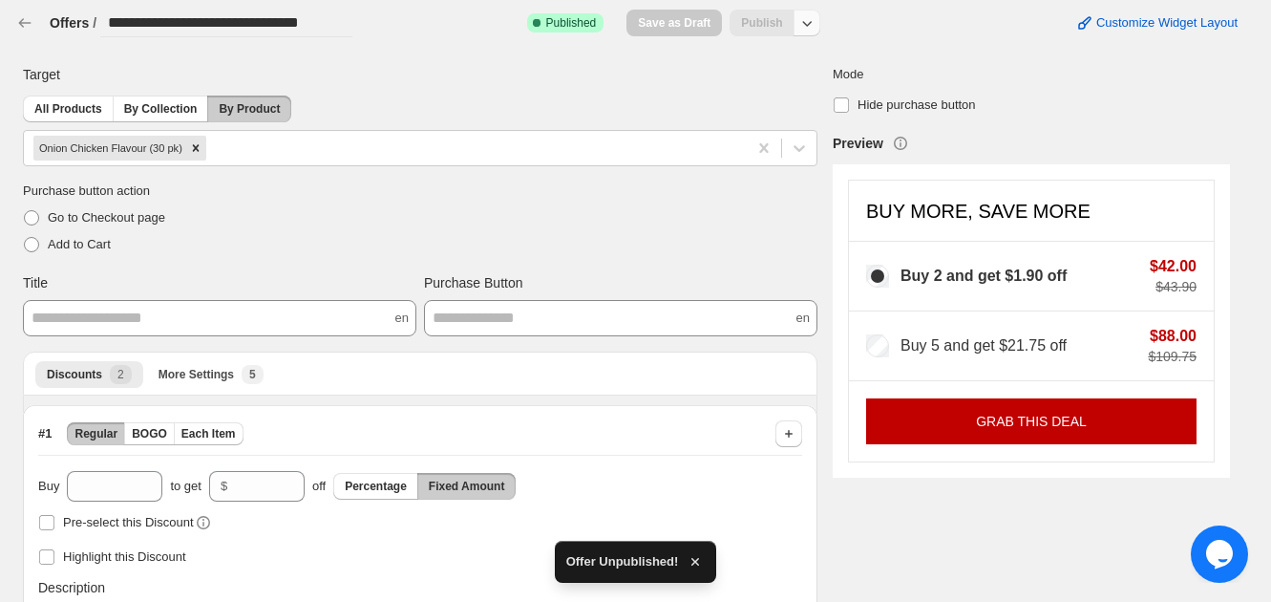
click at [817, 30] on icon "button" at bounding box center [807, 22] width 19 height 19
click at [826, 94] on span "Unpublish" at bounding box center [821, 98] width 114 height 19
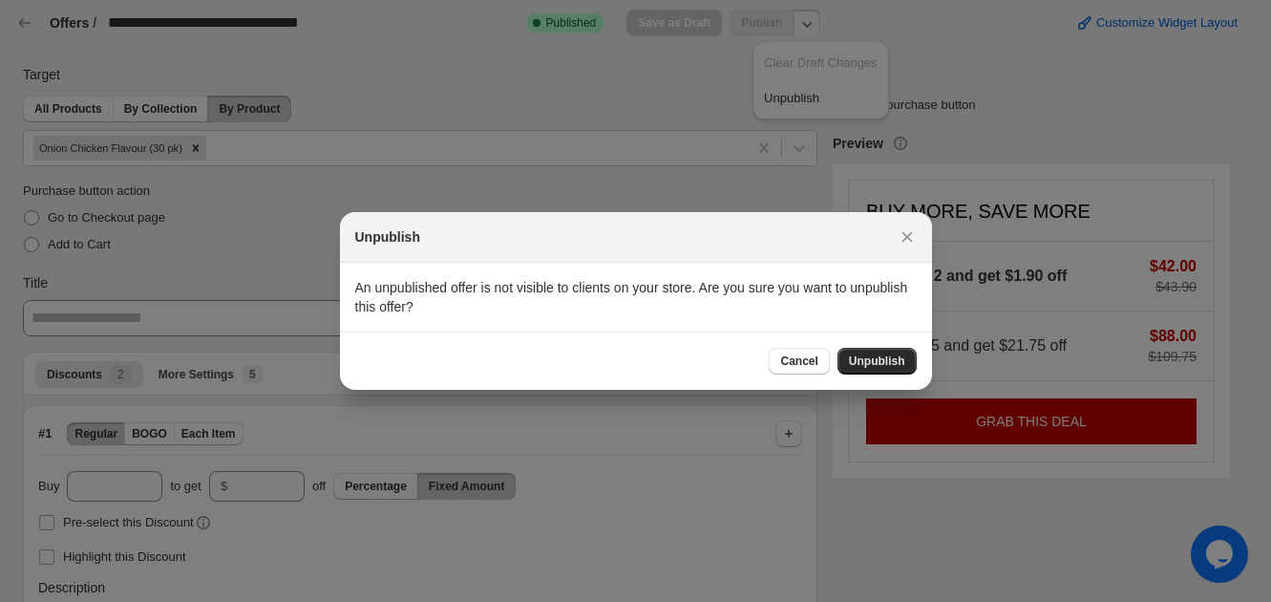
click at [853, 356] on span "Unpublish" at bounding box center [877, 360] width 56 height 15
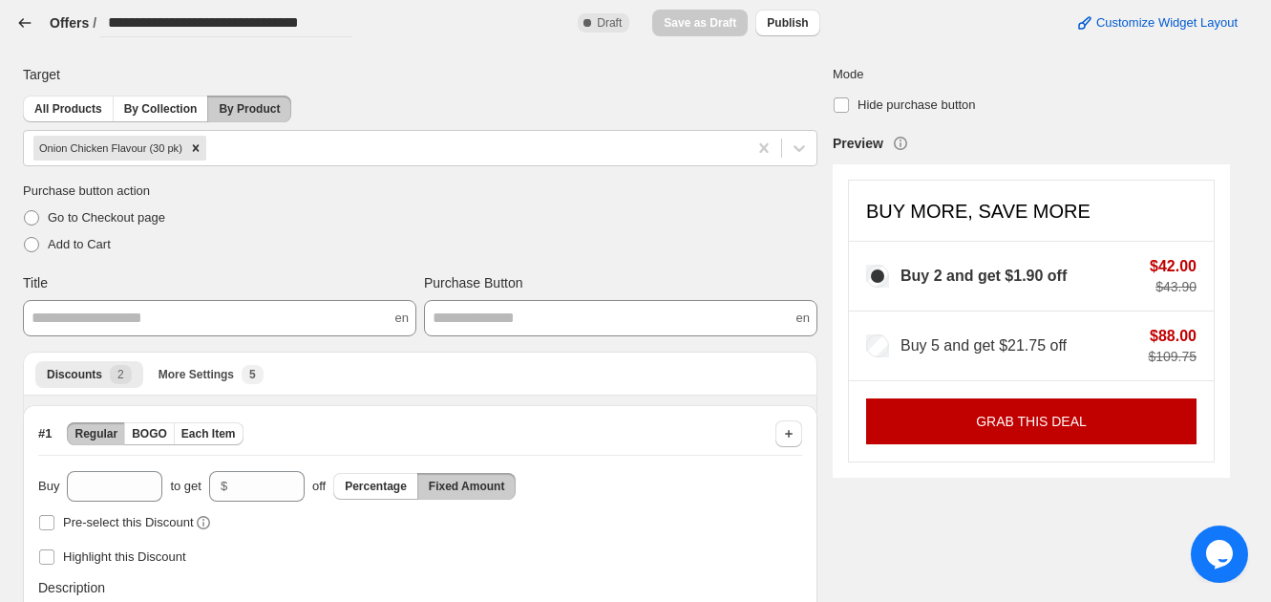
click at [22, 27] on icon "button" at bounding box center [24, 22] width 19 height 19
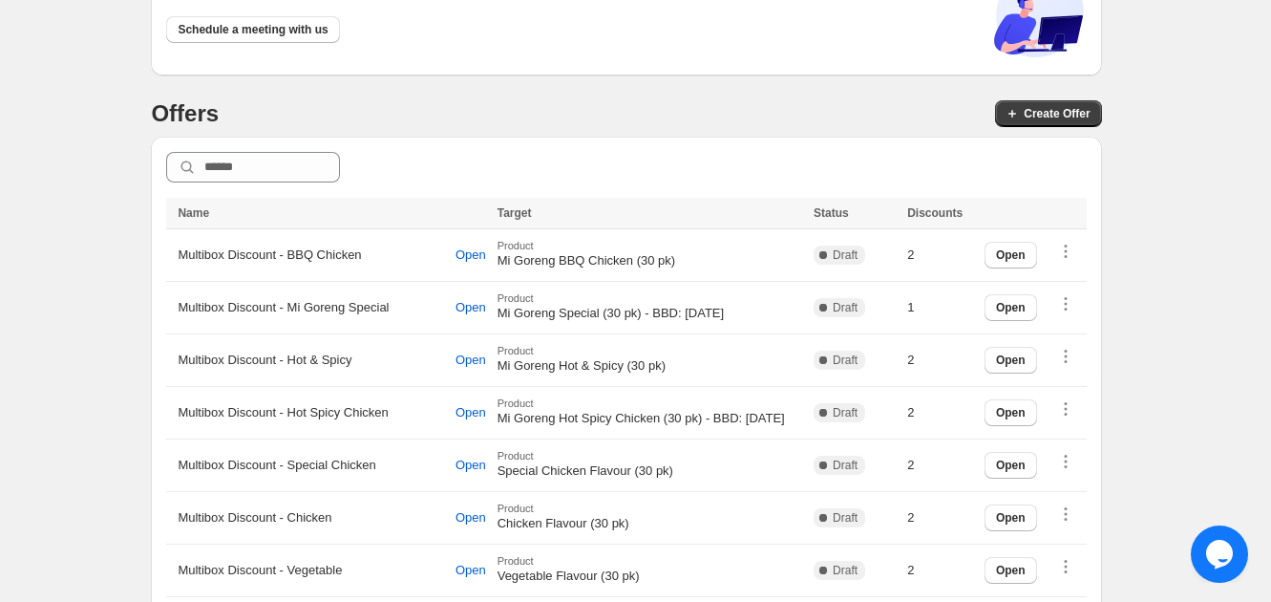
scroll to position [421, 0]
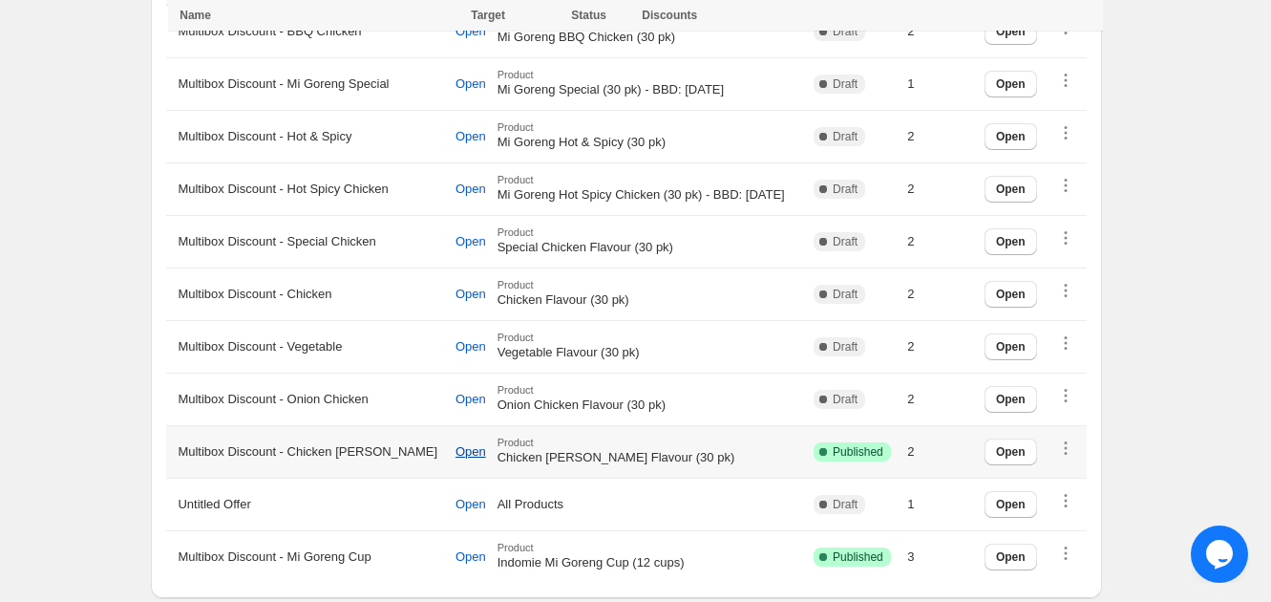
click at [456, 447] on span "Open" at bounding box center [471, 451] width 31 height 15
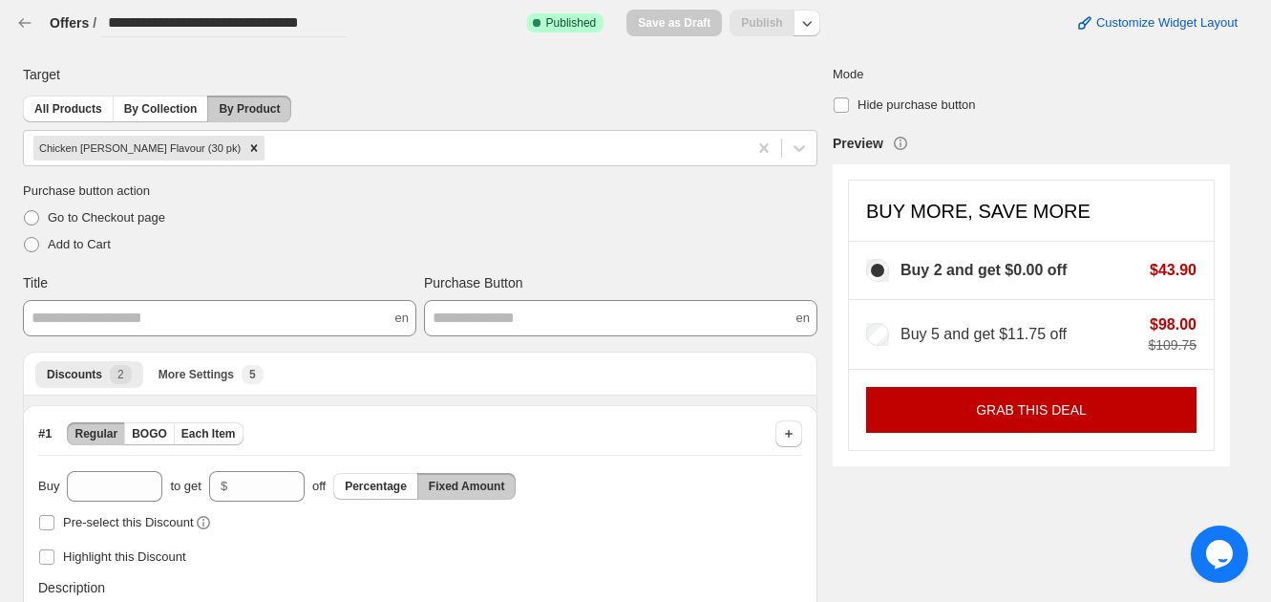
click at [794, 19] on span "Publish" at bounding box center [762, 22] width 64 height 14
click at [811, 31] on icon "button" at bounding box center [807, 22] width 19 height 19
click at [811, 99] on span "Unpublish" at bounding box center [821, 98] width 114 height 19
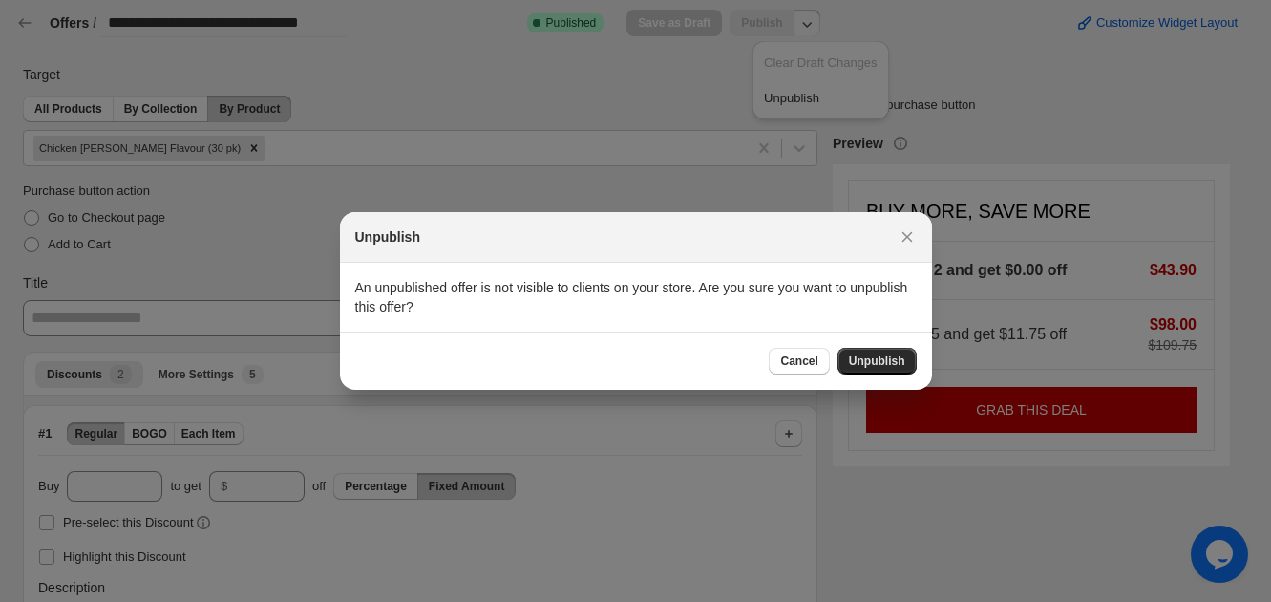
click at [869, 373] on button "Unpublish" at bounding box center [877, 361] width 79 height 27
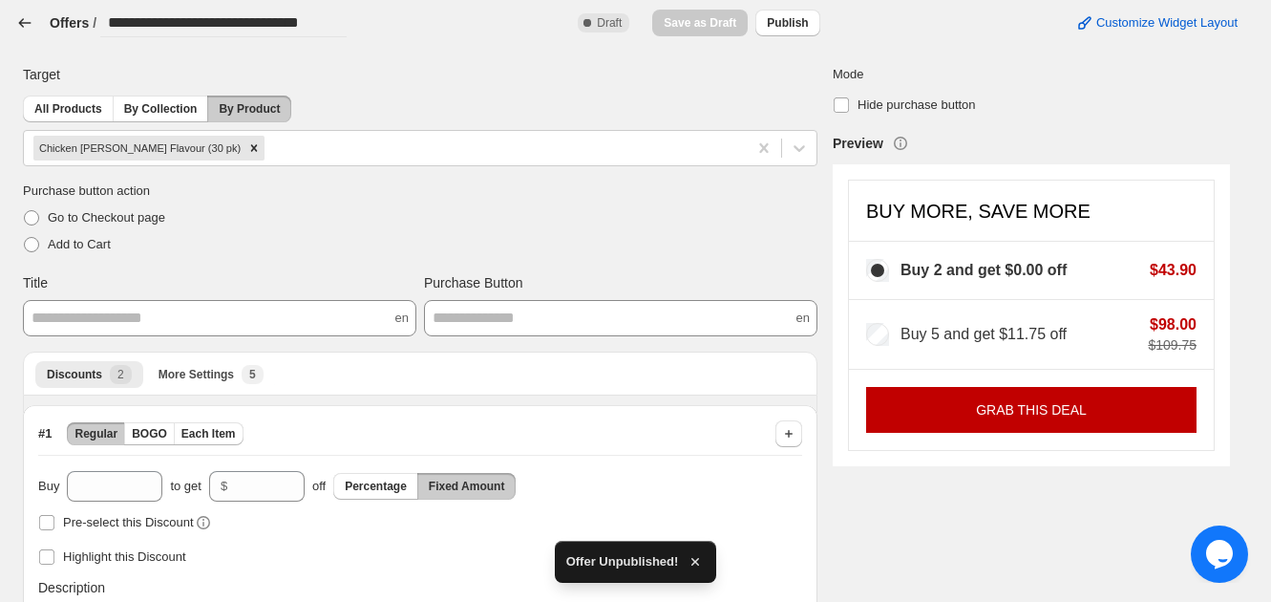
click at [15, 20] on icon "button" at bounding box center [24, 22] width 19 height 19
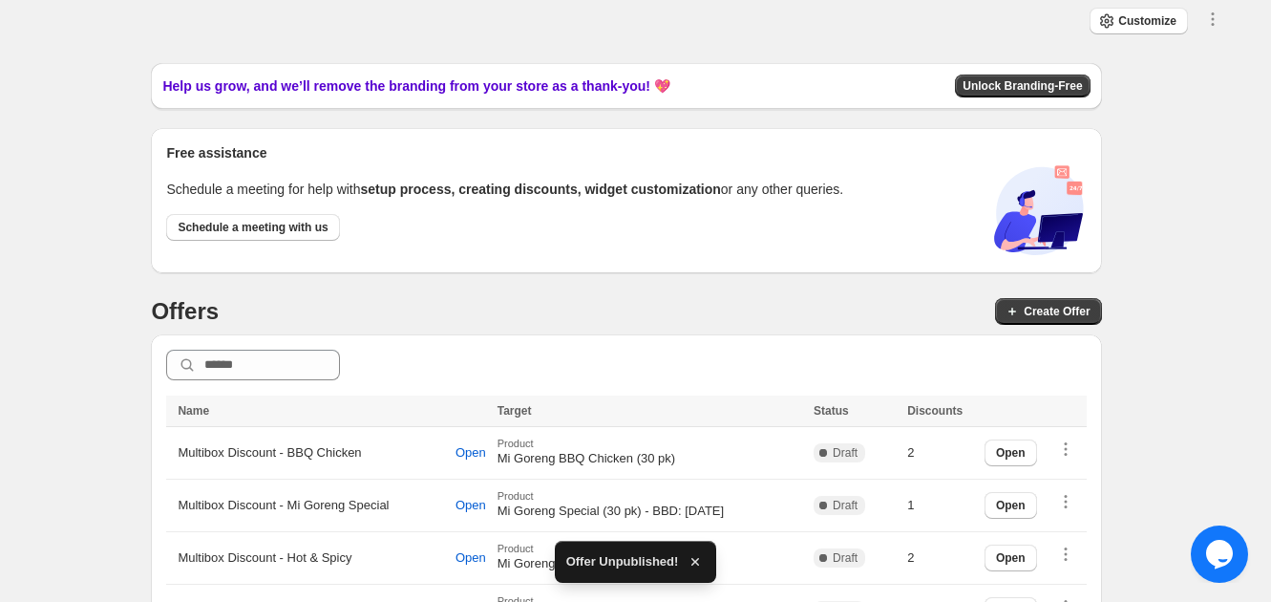
scroll to position [421, 0]
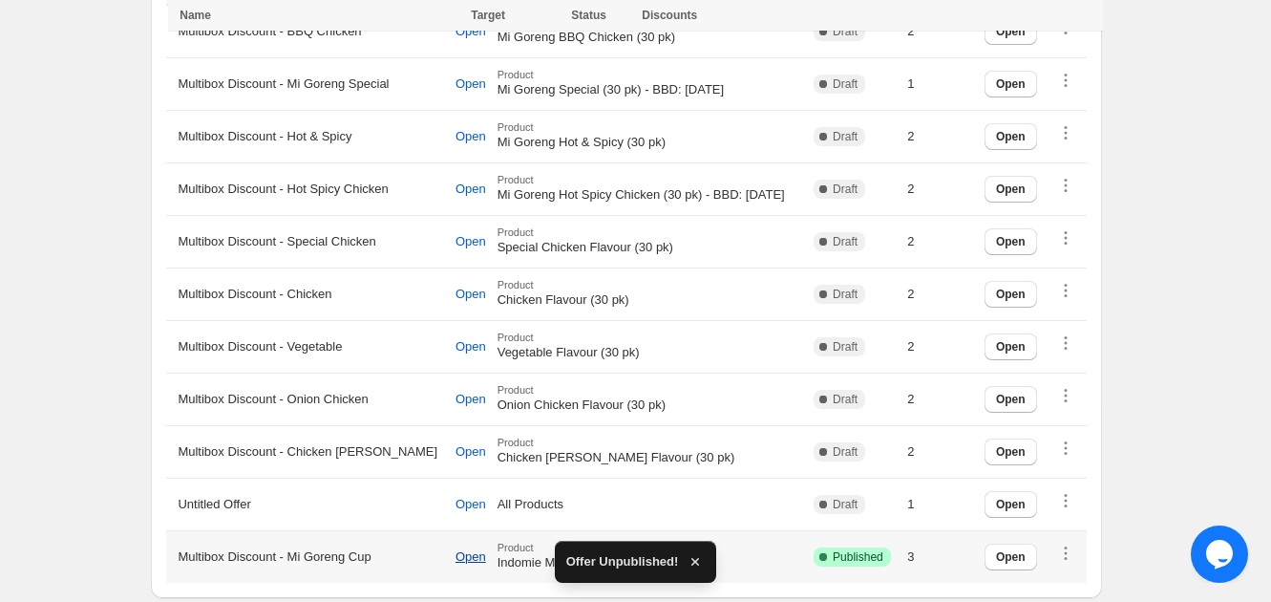
click at [456, 549] on span "Open" at bounding box center [471, 556] width 31 height 15
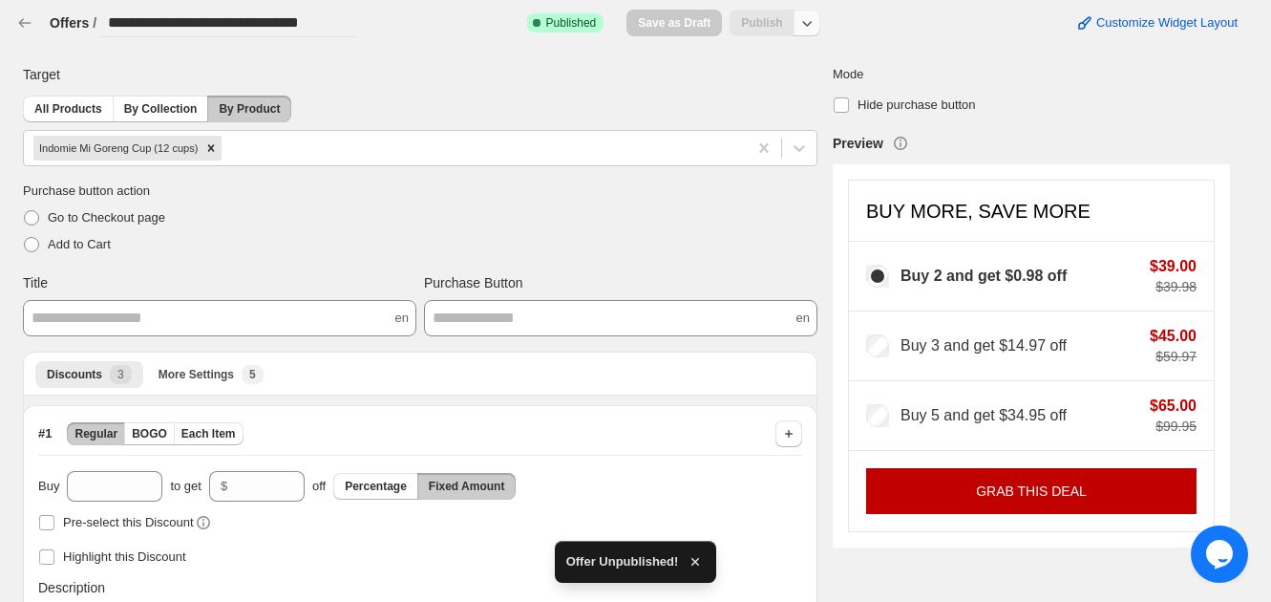
click at [817, 15] on icon "button" at bounding box center [807, 22] width 19 height 19
click at [822, 95] on span "Unpublish" at bounding box center [821, 98] width 114 height 19
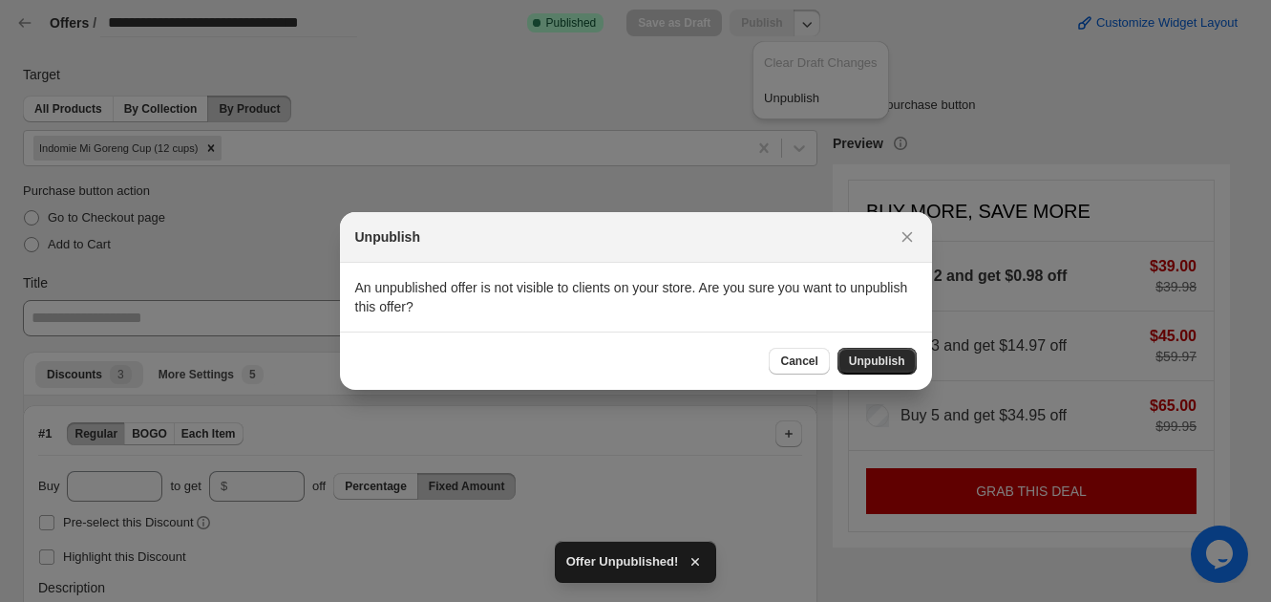
click at [877, 358] on span "Unpublish" at bounding box center [877, 360] width 56 height 15
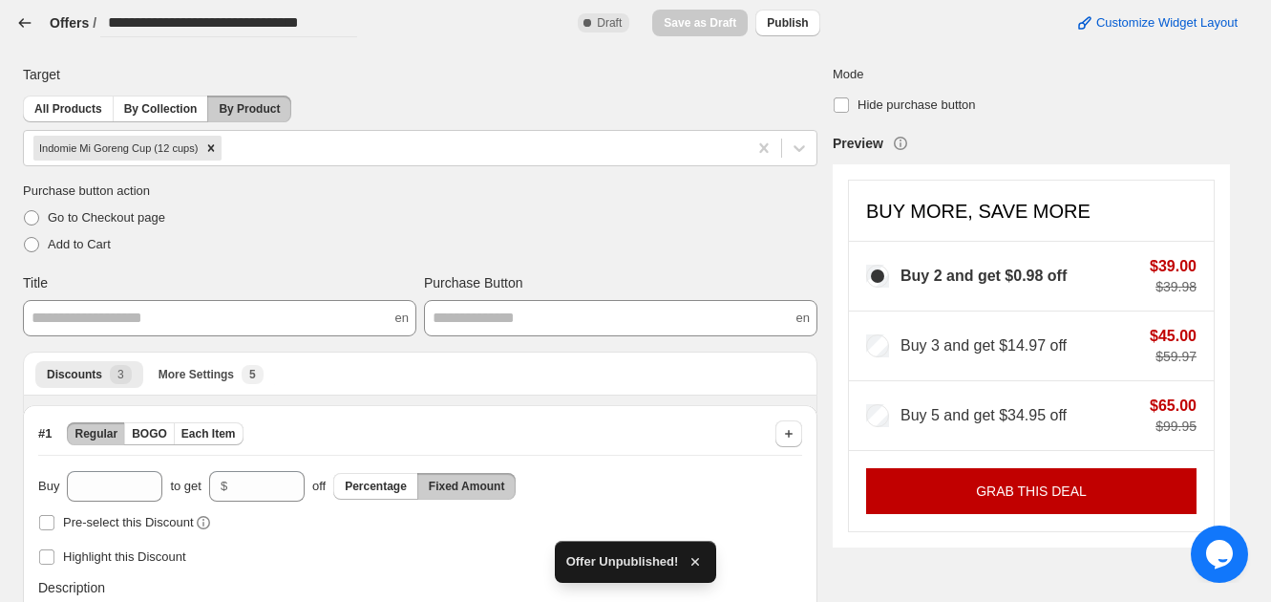
click at [19, 22] on icon "button" at bounding box center [24, 22] width 19 height 19
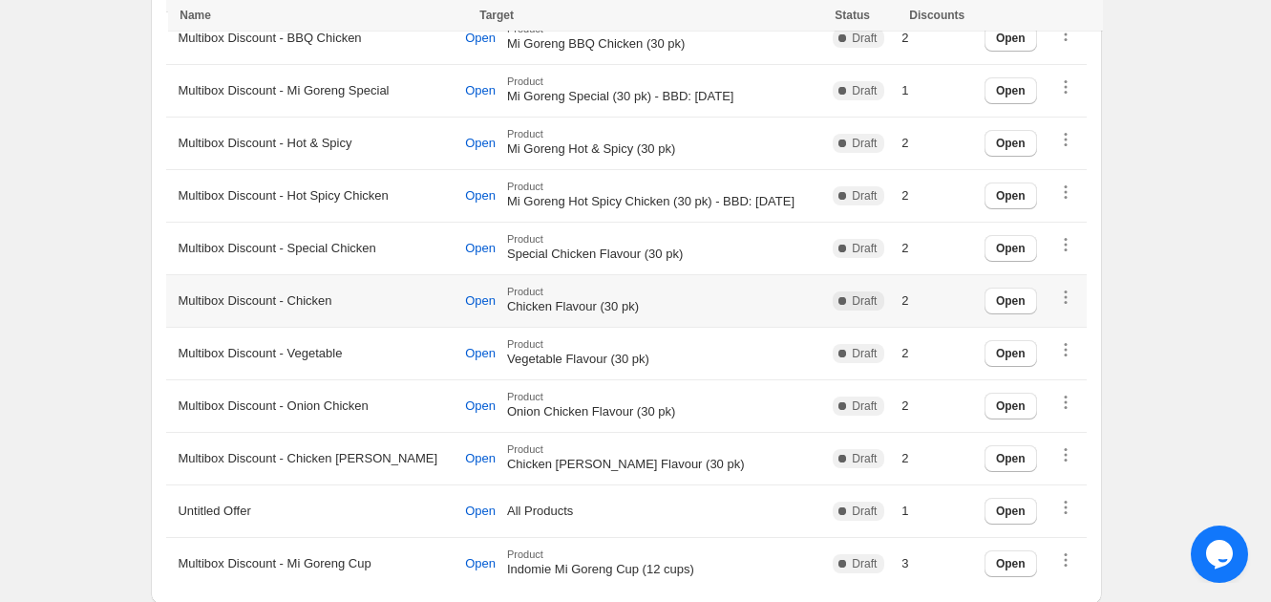
scroll to position [421, 0]
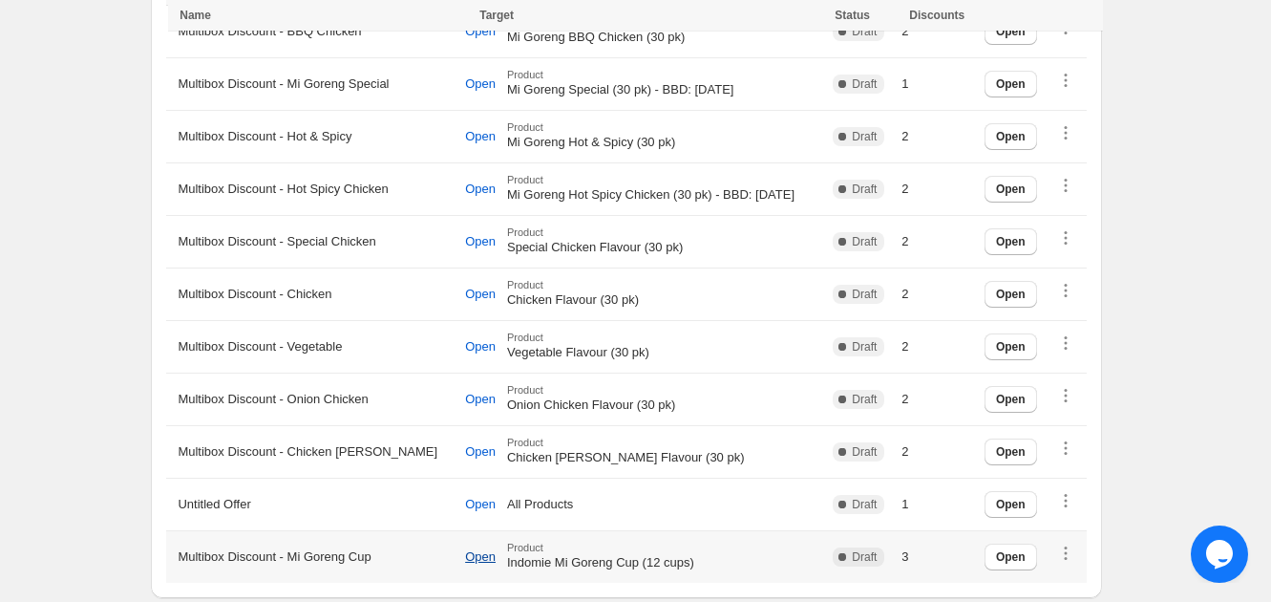
click at [468, 558] on button "Open" at bounding box center [480, 557] width 53 height 32
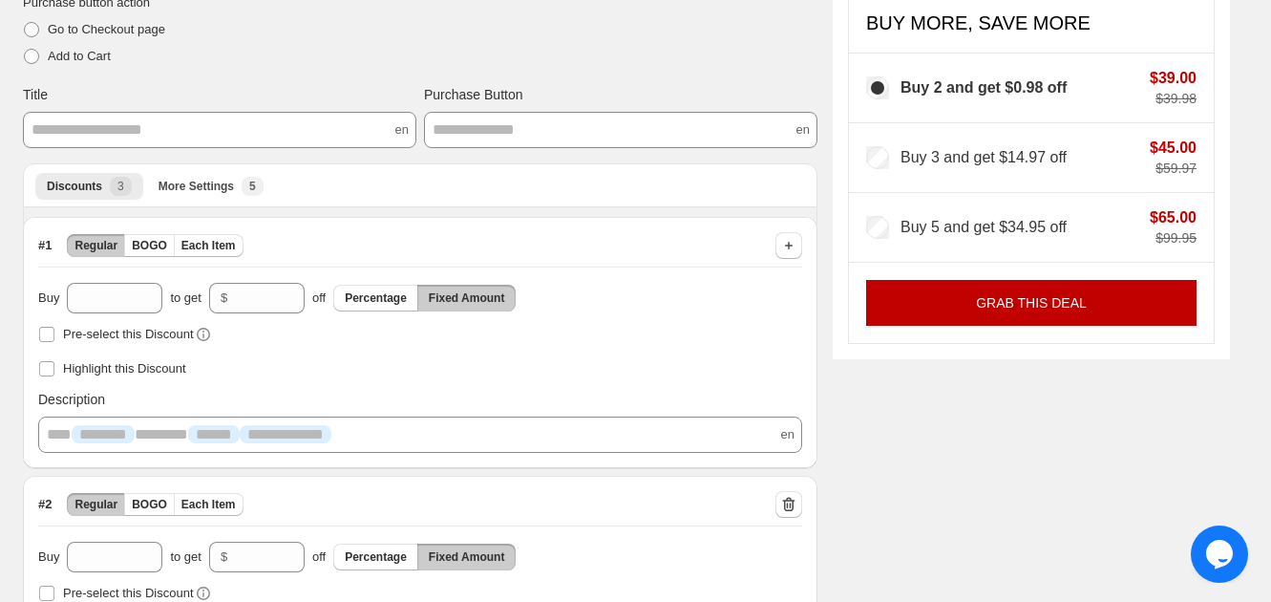
scroll to position [266, 0]
